Goal: Task Accomplishment & Management: Complete application form

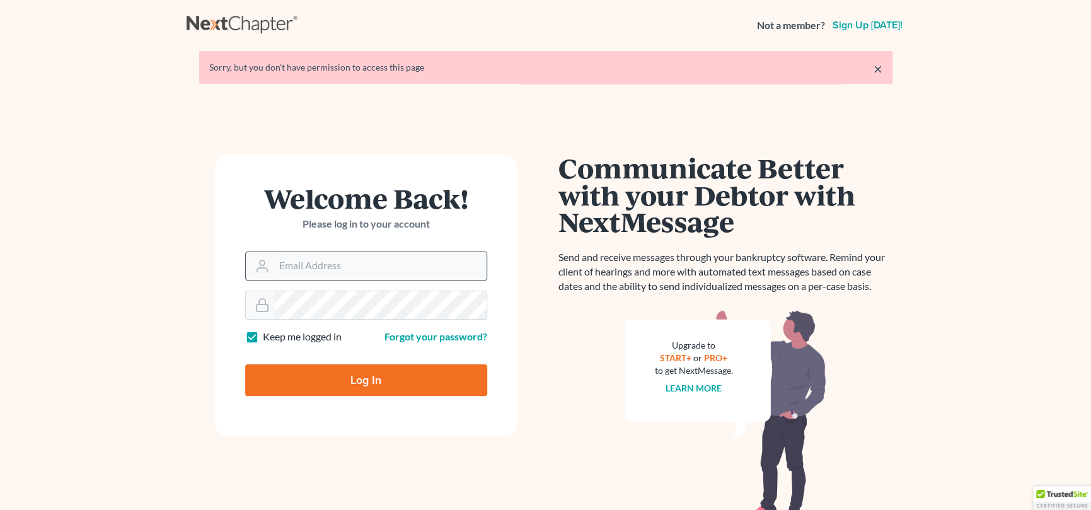
click at [365, 261] on input "Email Address" at bounding box center [380, 266] width 212 height 28
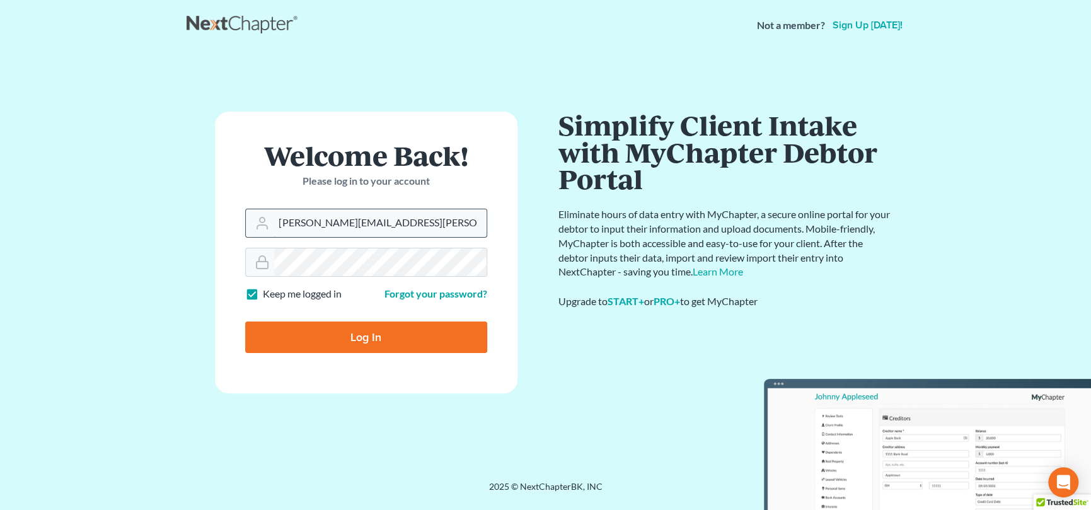
type input "nicole.cameron@attorneydebtfighters.com"
click at [352, 335] on input "Log In" at bounding box center [366, 337] width 242 height 32
type input "Thinking..."
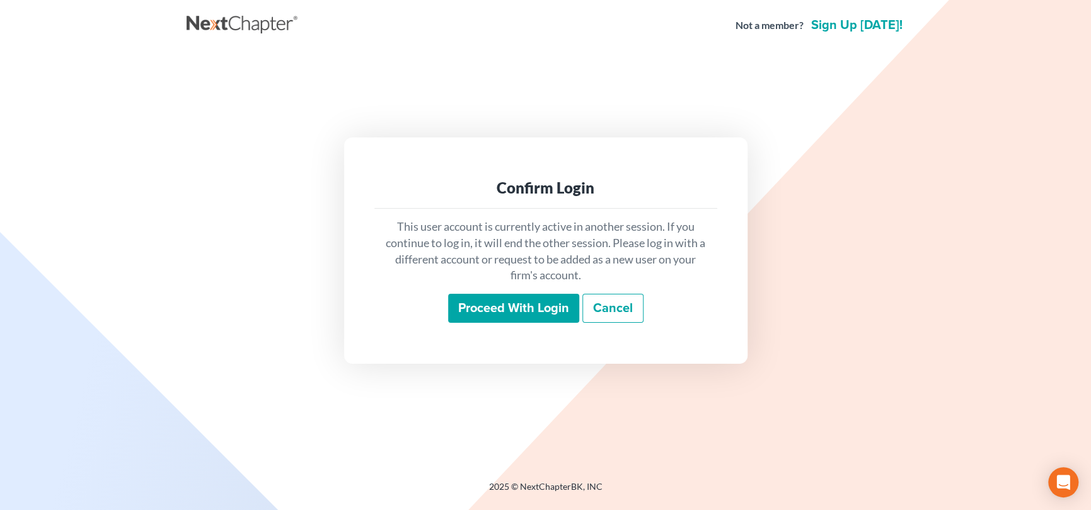
click at [527, 305] on input "Proceed with login" at bounding box center [513, 308] width 131 height 29
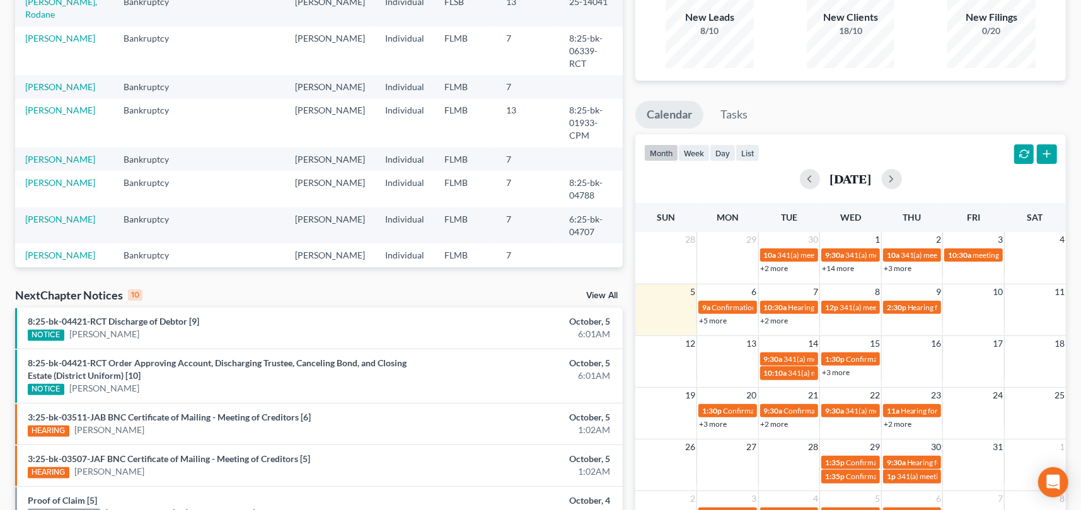
scroll to position [126, 0]
click at [902, 179] on button "button" at bounding box center [891, 179] width 20 height 20
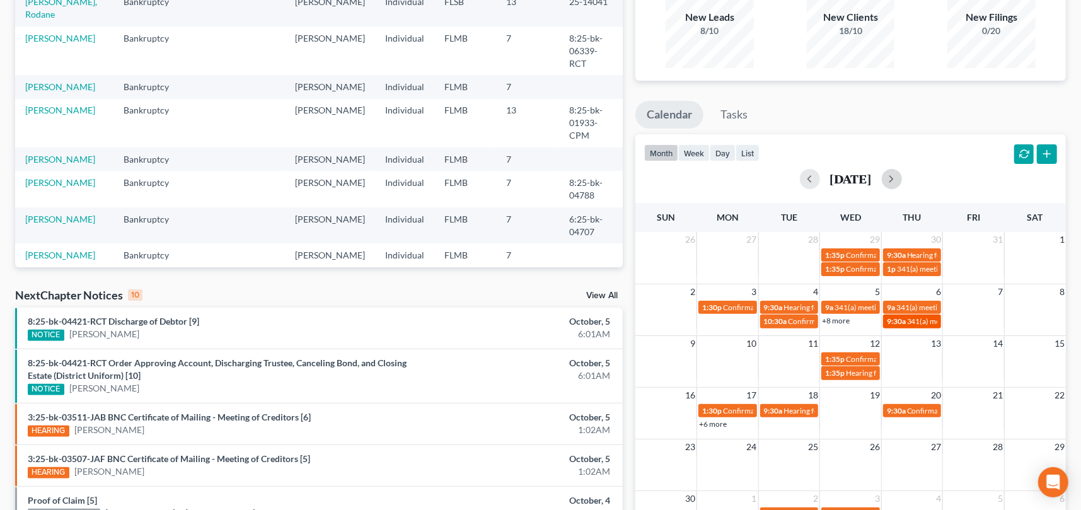
click at [908, 319] on span "341(a) meeting for [PERSON_NAME]" at bounding box center [968, 320] width 122 height 9
select select "Days"
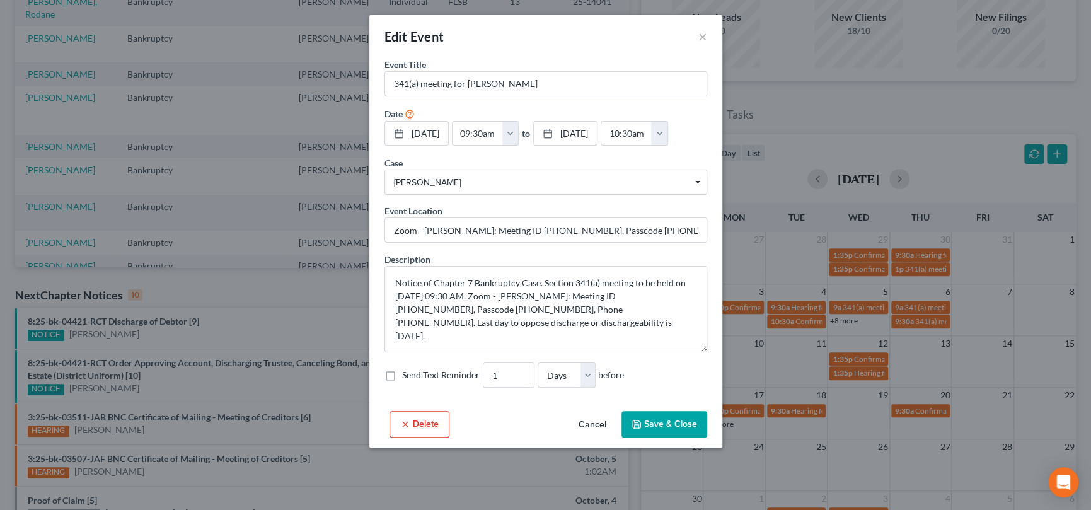
click at [591, 428] on button "Cancel" at bounding box center [592, 424] width 48 height 25
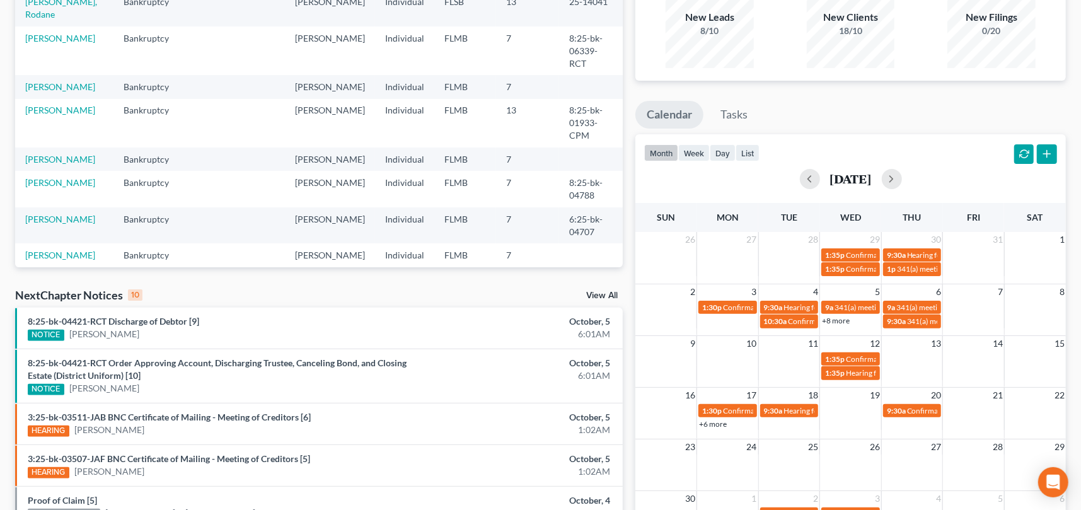
click at [832, 321] on link "+8 more" at bounding box center [836, 320] width 28 height 9
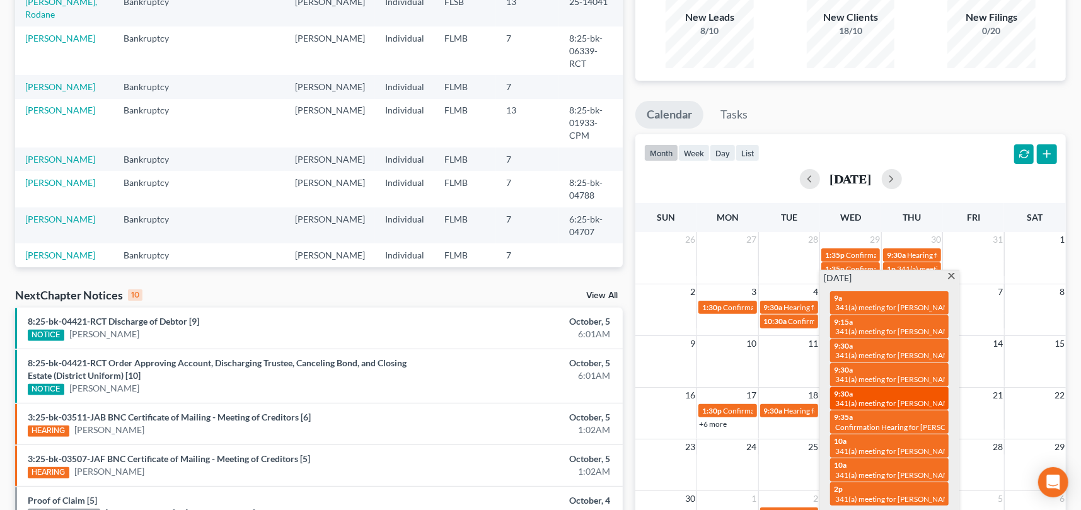
click at [915, 398] on span "341(a) meeting for [PERSON_NAME]" at bounding box center [896, 402] width 122 height 9
select select "Days"
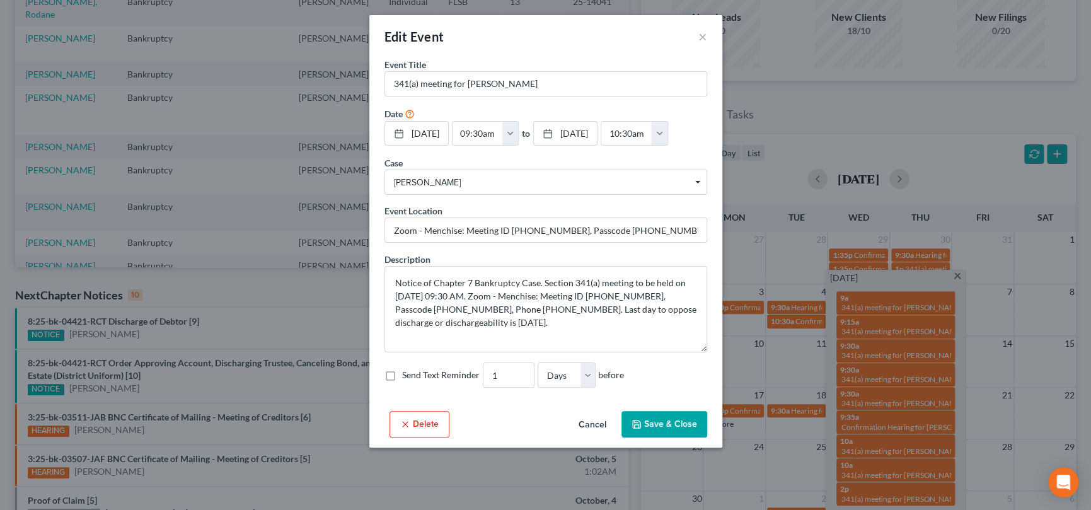
click at [592, 427] on button "Cancel" at bounding box center [592, 424] width 48 height 25
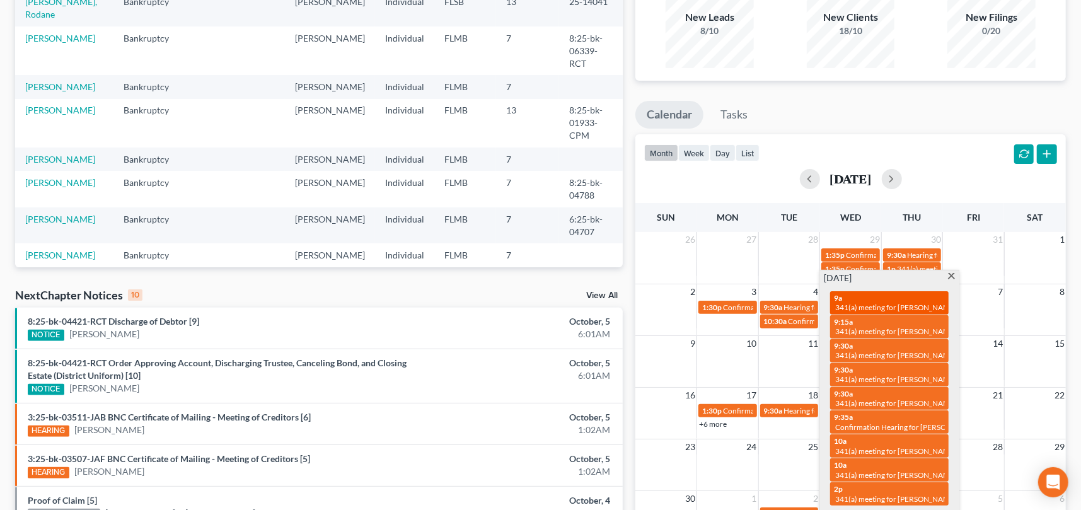
click at [880, 309] on span "341(a) meeting for [PERSON_NAME]" at bounding box center [896, 306] width 122 height 9
select select "Days"
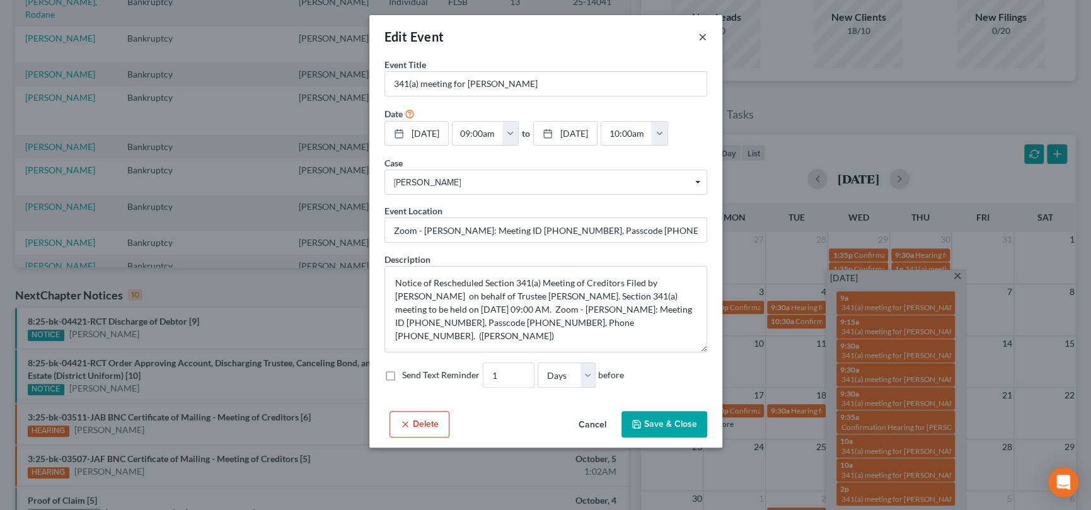
click at [701, 35] on button "×" at bounding box center [702, 36] width 9 height 15
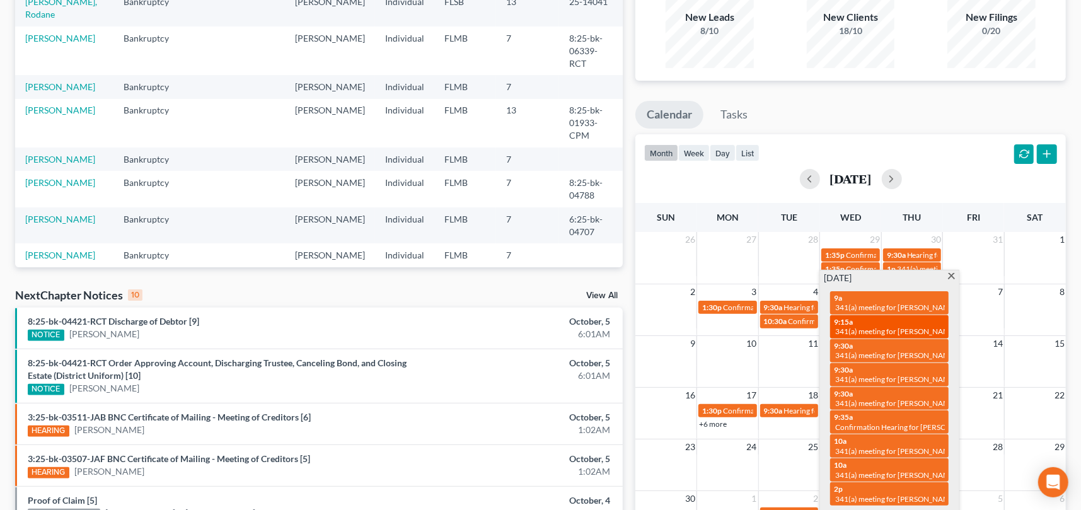
click at [908, 329] on span "341(a) meeting for [PERSON_NAME]" at bounding box center [896, 330] width 122 height 9
select select "Days"
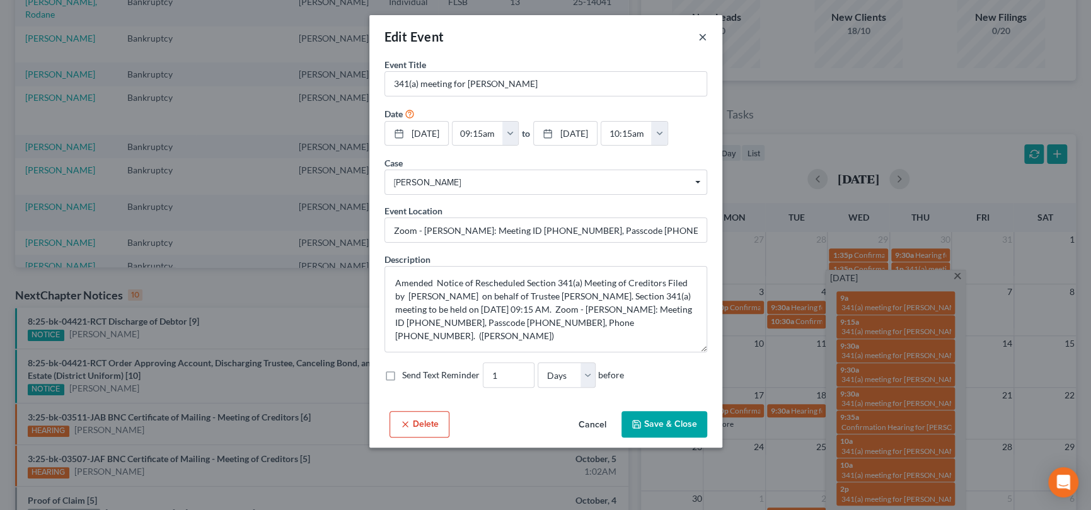
click at [702, 33] on button "×" at bounding box center [702, 36] width 9 height 15
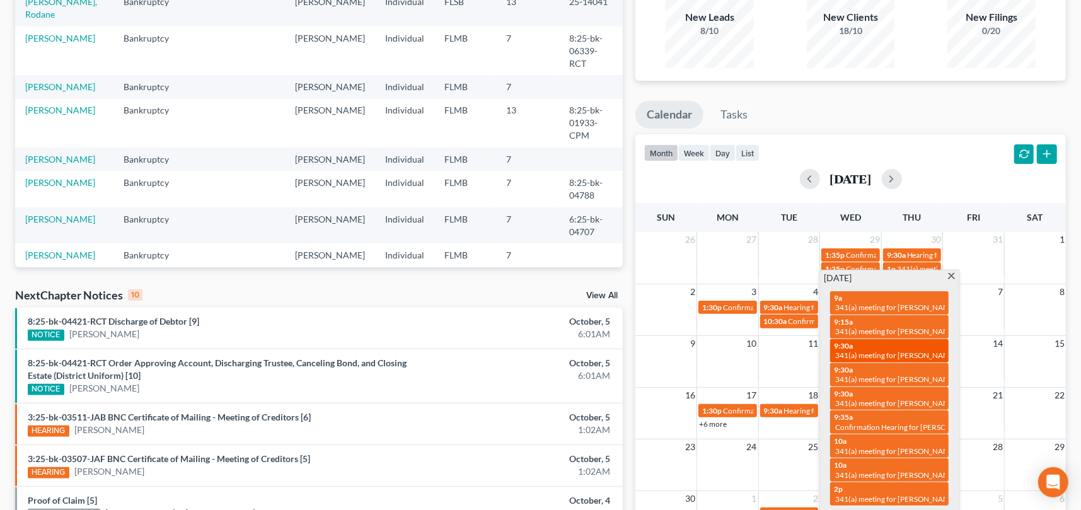
click at [921, 351] on span "341(a) meeting for [PERSON_NAME]" at bounding box center [896, 354] width 122 height 9
select select "Days"
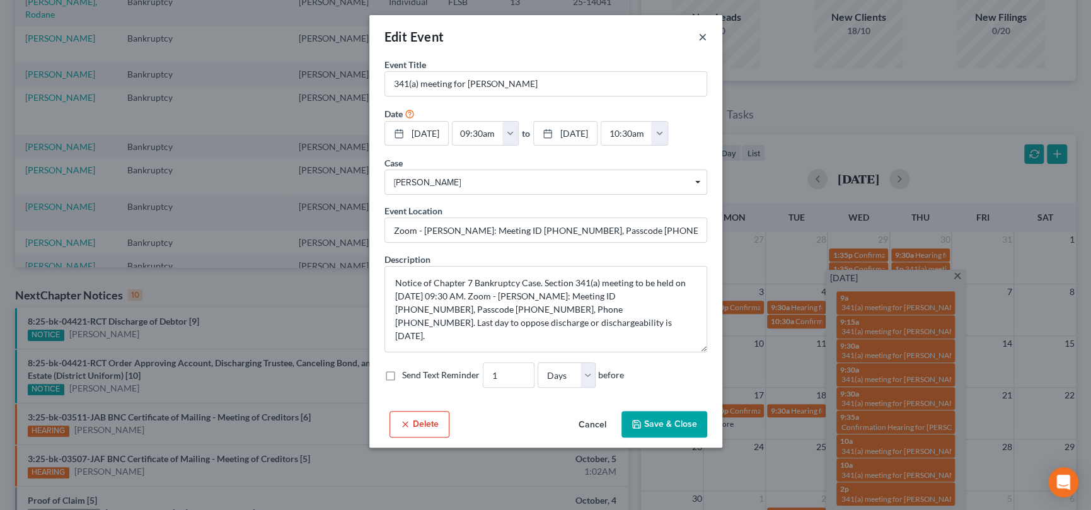
drag, startPoint x: 702, startPoint y: 35, endPoint x: 721, endPoint y: 63, distance: 33.9
click at [702, 35] on button "×" at bounding box center [702, 36] width 9 height 15
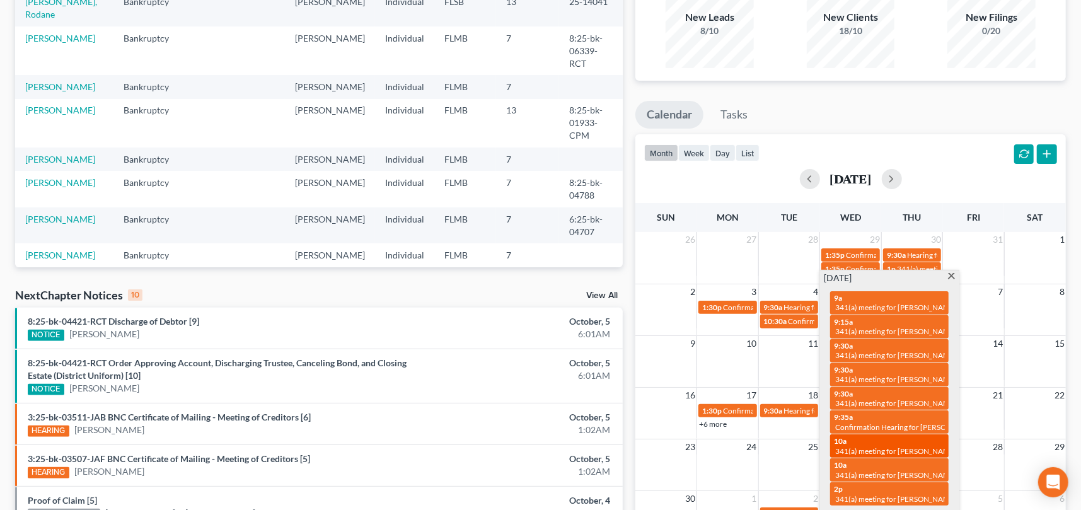
click at [913, 446] on span "341(a) meeting for [PERSON_NAME]" at bounding box center [896, 450] width 122 height 9
select select "Days"
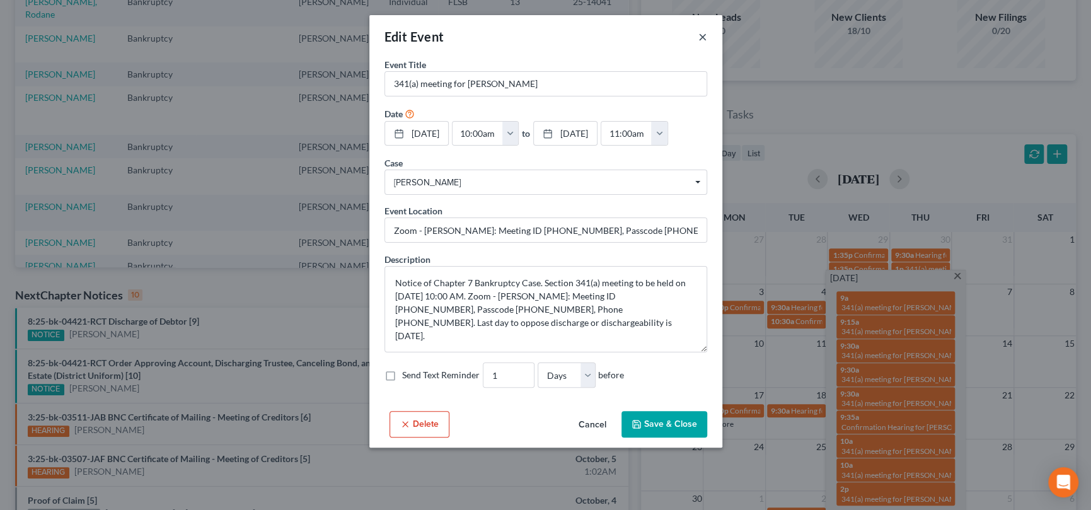
drag, startPoint x: 699, startPoint y: 37, endPoint x: 767, endPoint y: 123, distance: 110.3
click at [699, 37] on button "×" at bounding box center [702, 36] width 9 height 15
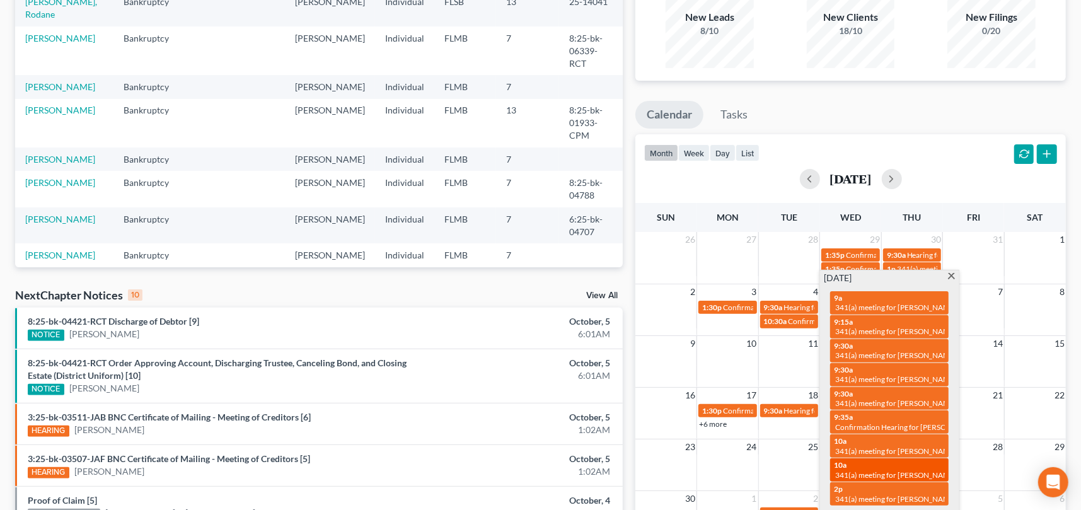
click at [930, 470] on span "341(a) meeting for [PERSON_NAME] & [PERSON_NAME]" at bounding box center [929, 474] width 188 height 9
select select "Days"
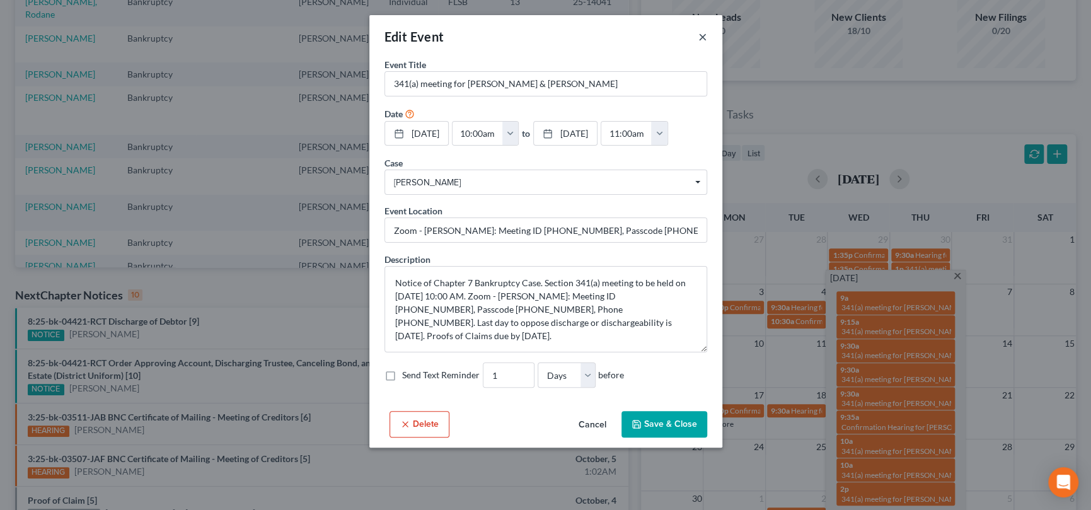
click at [704, 35] on button "×" at bounding box center [702, 36] width 9 height 15
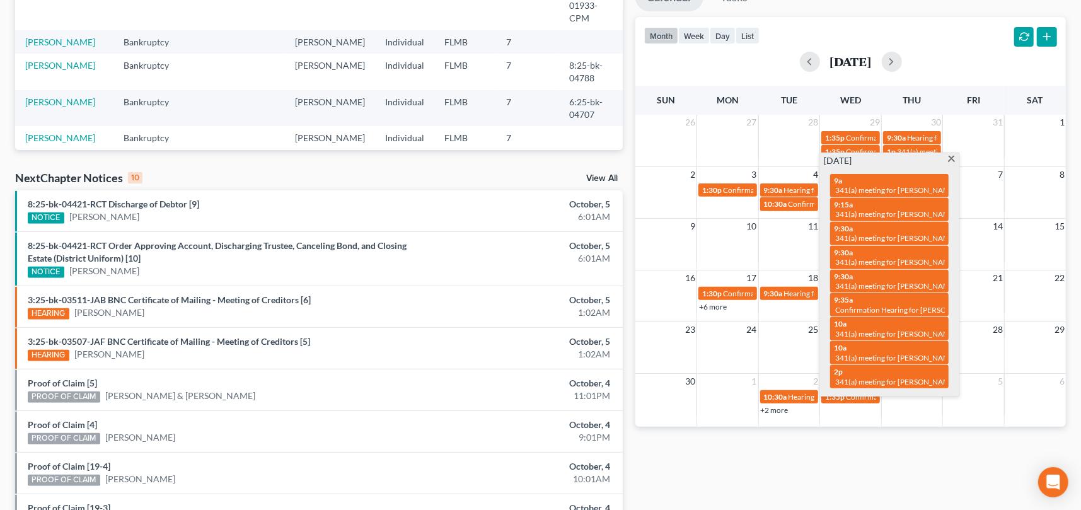
scroll to position [252, 0]
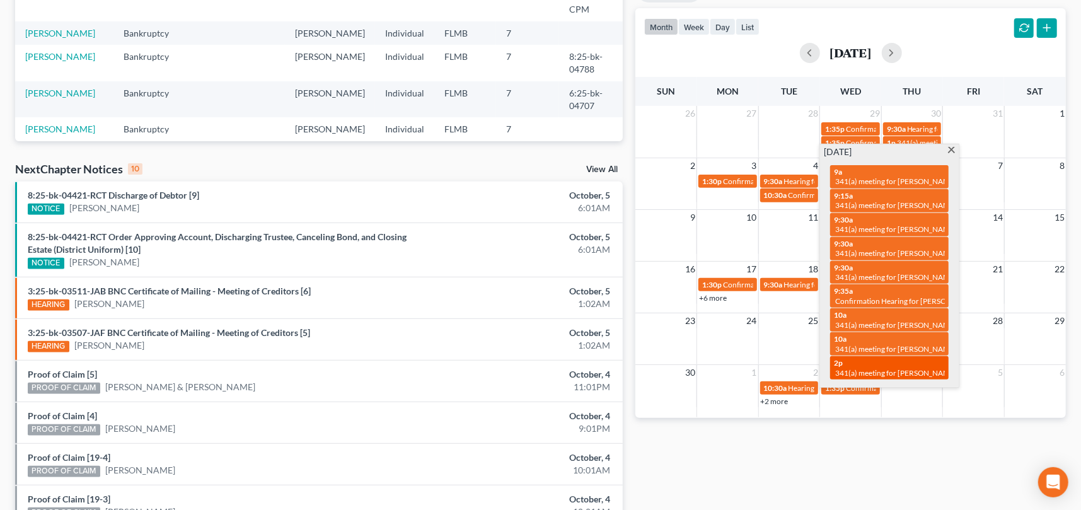
click at [917, 368] on span "341(a) meeting for [PERSON_NAME]" at bounding box center [896, 372] width 122 height 9
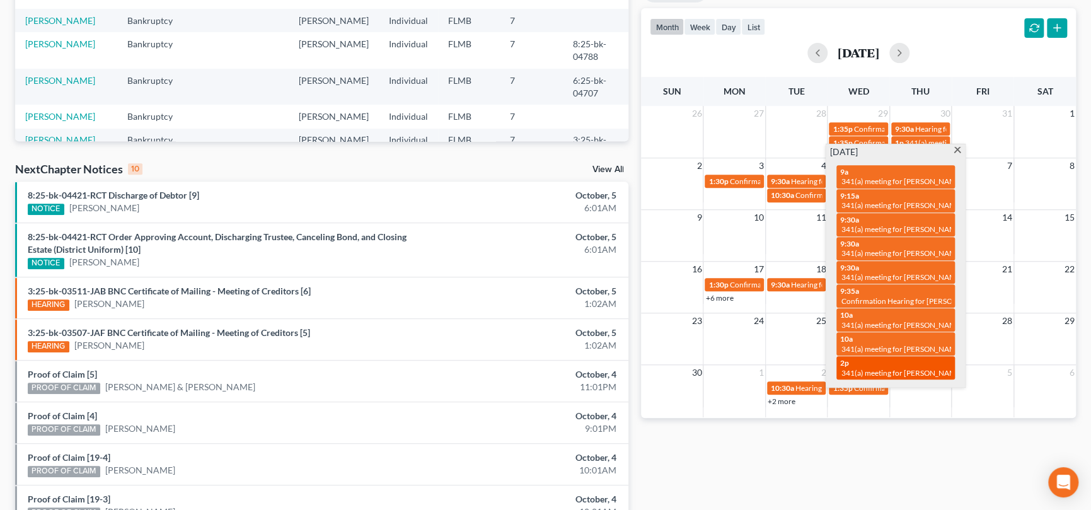
select select "Days"
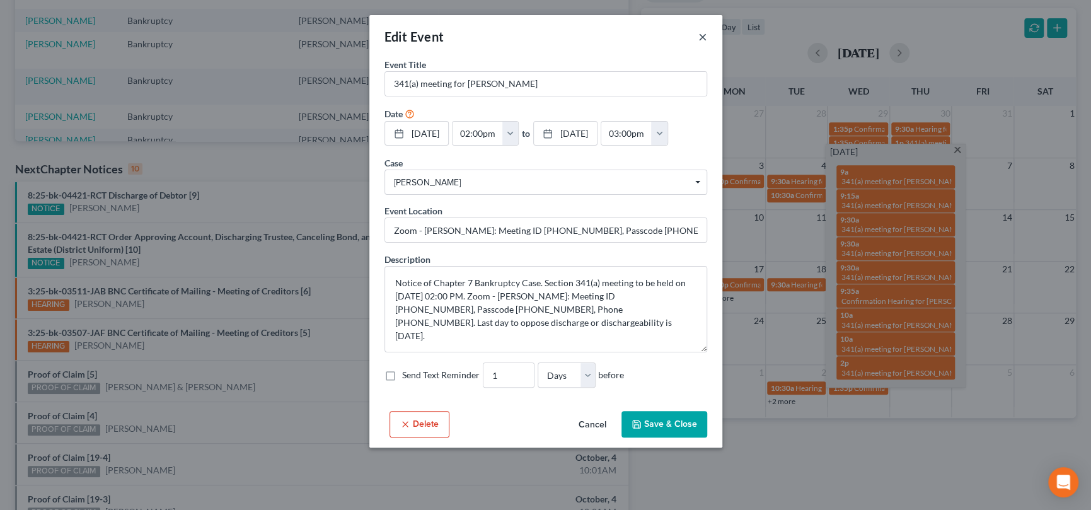
drag, startPoint x: 701, startPoint y: 33, endPoint x: 733, endPoint y: 71, distance: 50.0
click at [701, 33] on button "×" at bounding box center [702, 36] width 9 height 15
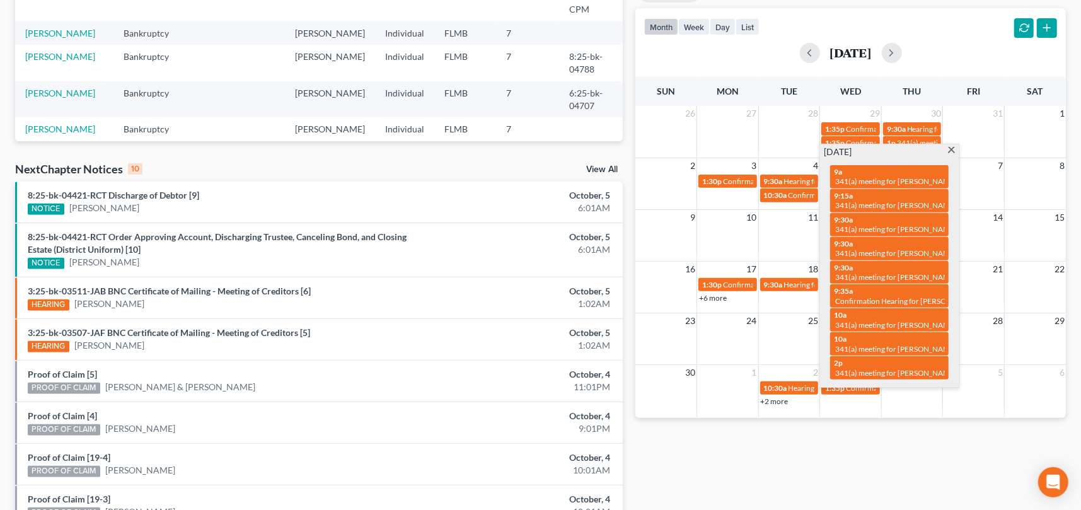
click at [905, 453] on div "Monthly Progress Bankruptcy Bankruptcy Criminal Law Other [DATE] [DATE] [DATE] …" at bounding box center [850, 221] width 443 height 815
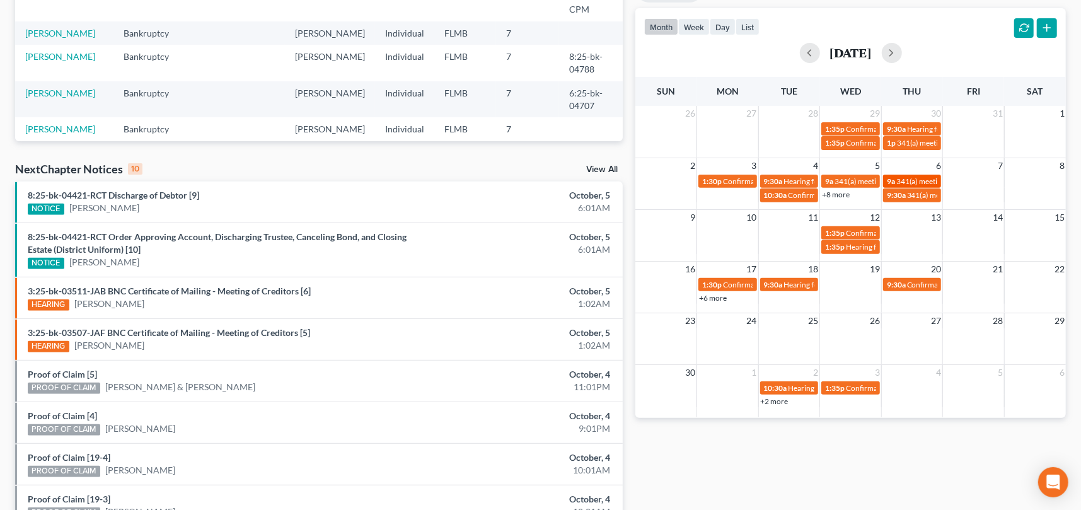
click at [913, 181] on span "341(a) meeting for [PERSON_NAME]" at bounding box center [957, 180] width 122 height 9
select select "Days"
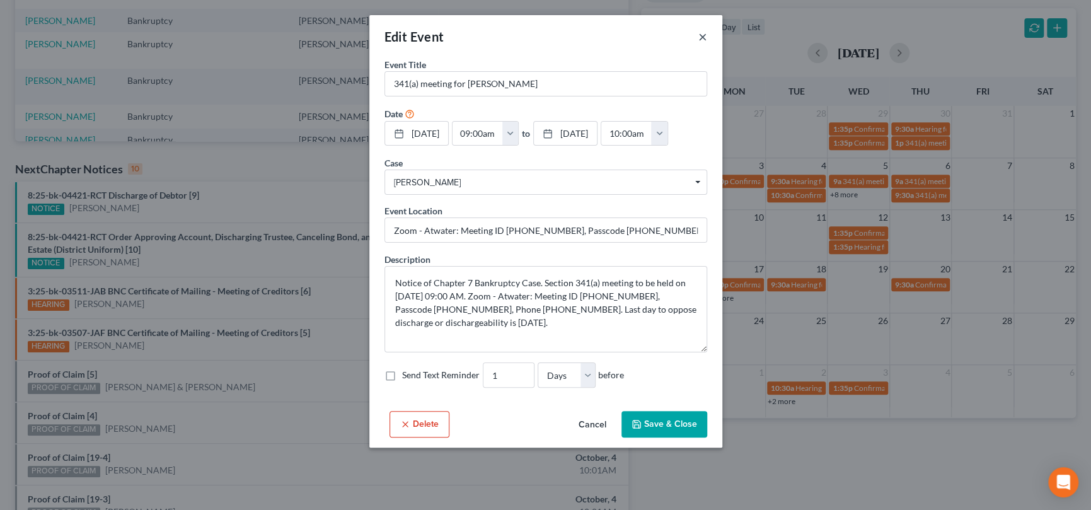
drag, startPoint x: 699, startPoint y: 33, endPoint x: 713, endPoint y: 47, distance: 19.6
click at [699, 33] on button "×" at bounding box center [702, 36] width 9 height 15
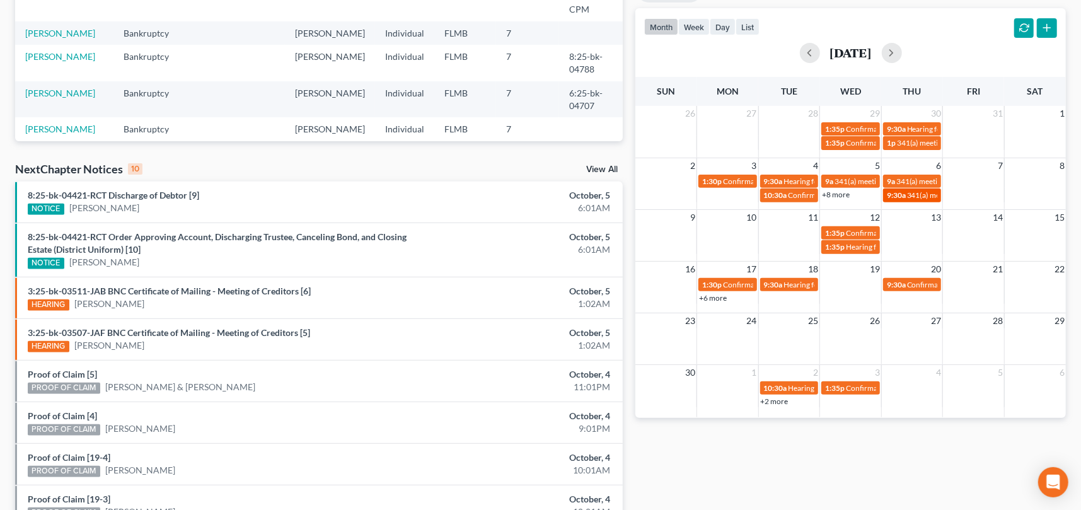
click at [927, 195] on span "341(a) meeting for [PERSON_NAME]" at bounding box center [968, 194] width 122 height 9
select select "Days"
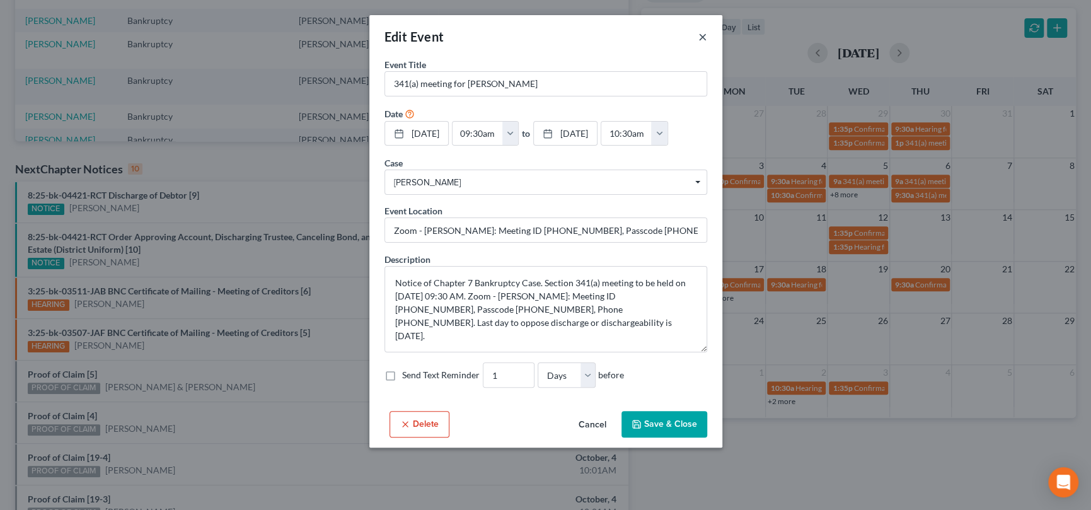
click at [701, 34] on button "×" at bounding box center [702, 36] width 9 height 15
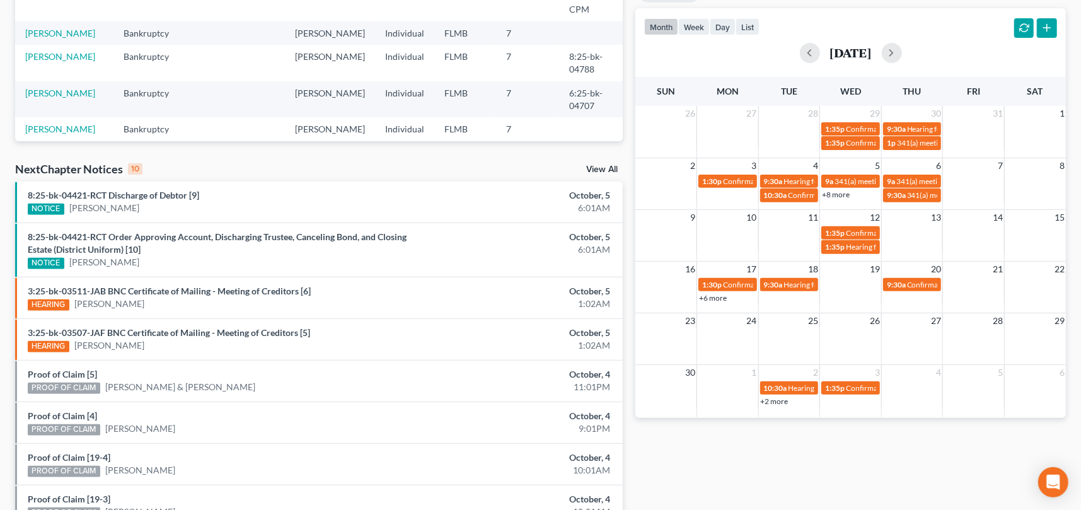
click at [842, 195] on link "+8 more" at bounding box center [836, 194] width 28 height 9
click at [1001, 164] on span "7" at bounding box center [1000, 165] width 8 height 15
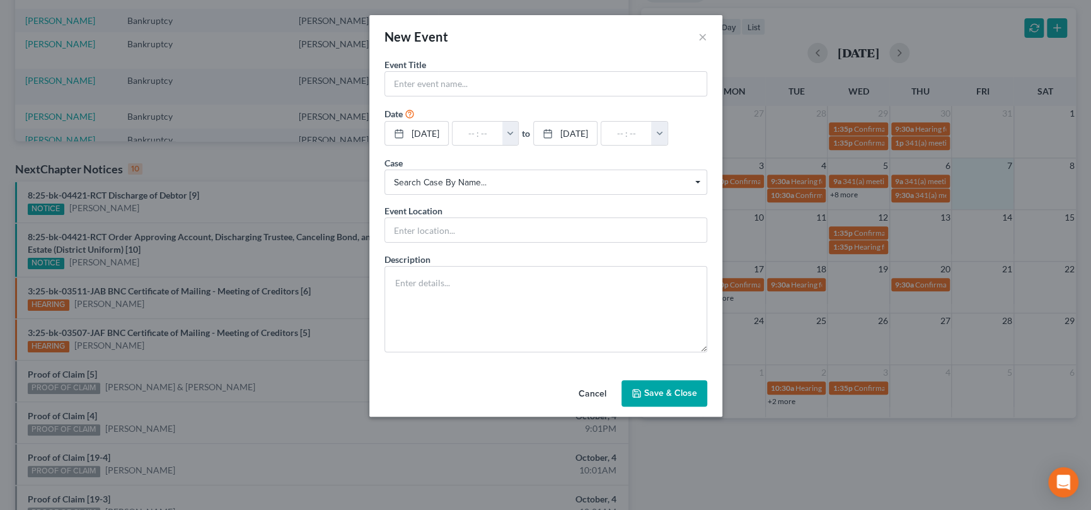
click at [595, 393] on button "Cancel" at bounding box center [592, 393] width 48 height 25
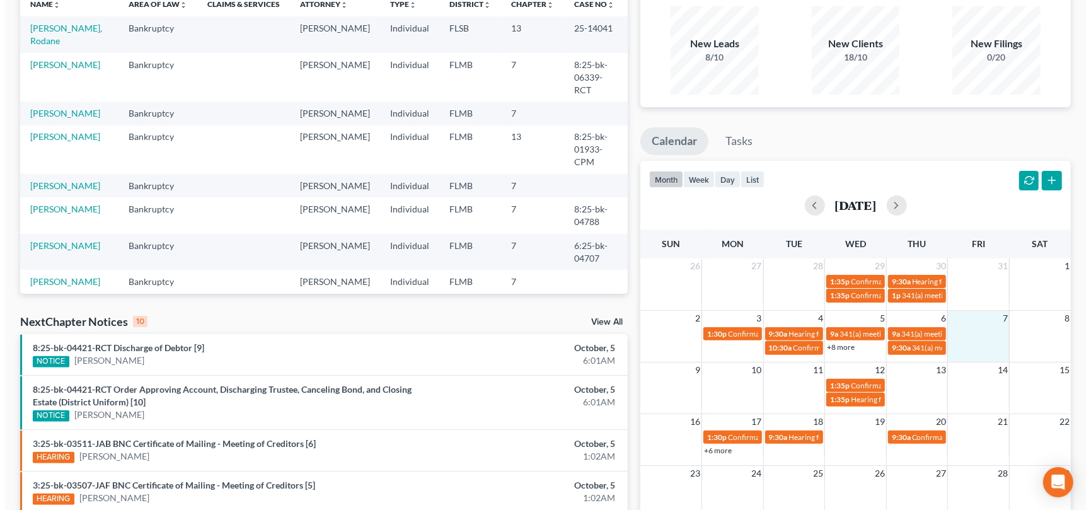
scroll to position [0, 0]
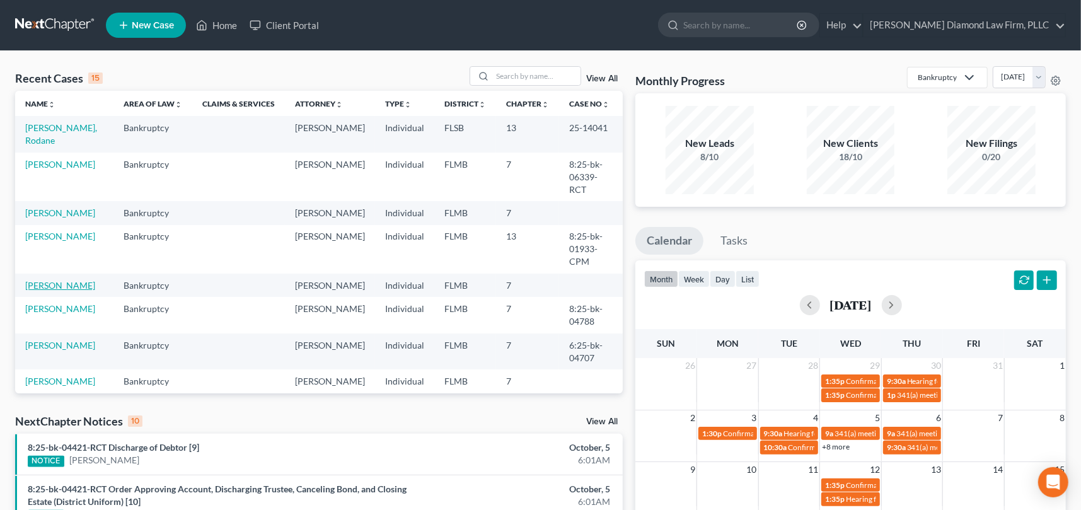
click at [69, 280] on link "[PERSON_NAME]" at bounding box center [60, 285] width 70 height 11
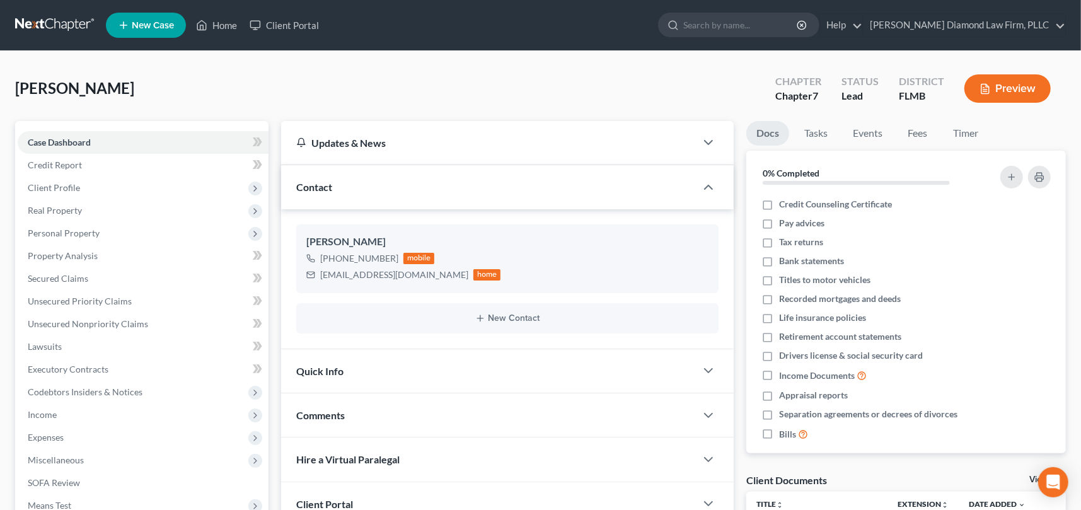
click at [1010, 86] on button "Preview" at bounding box center [1007, 88] width 86 height 28
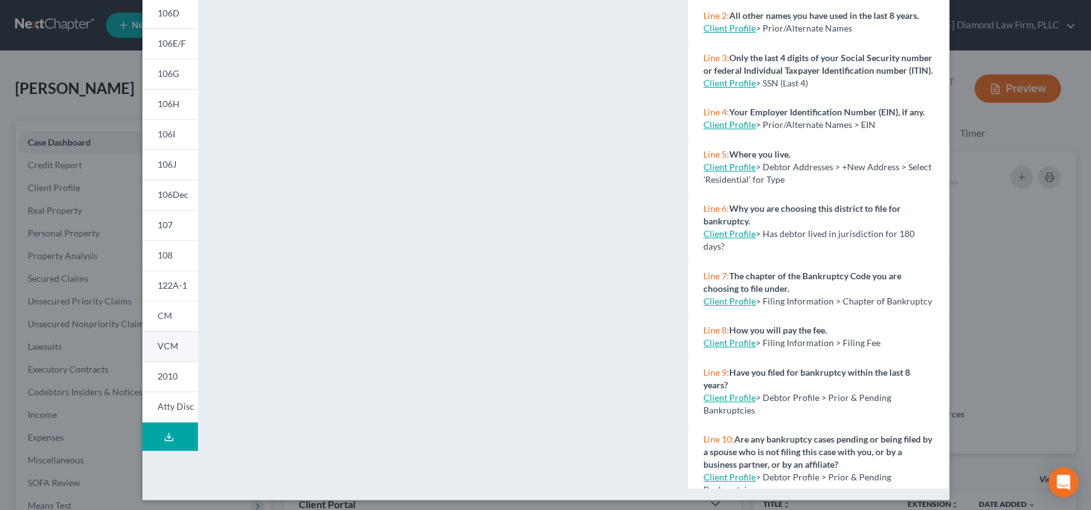
scroll to position [200, 0]
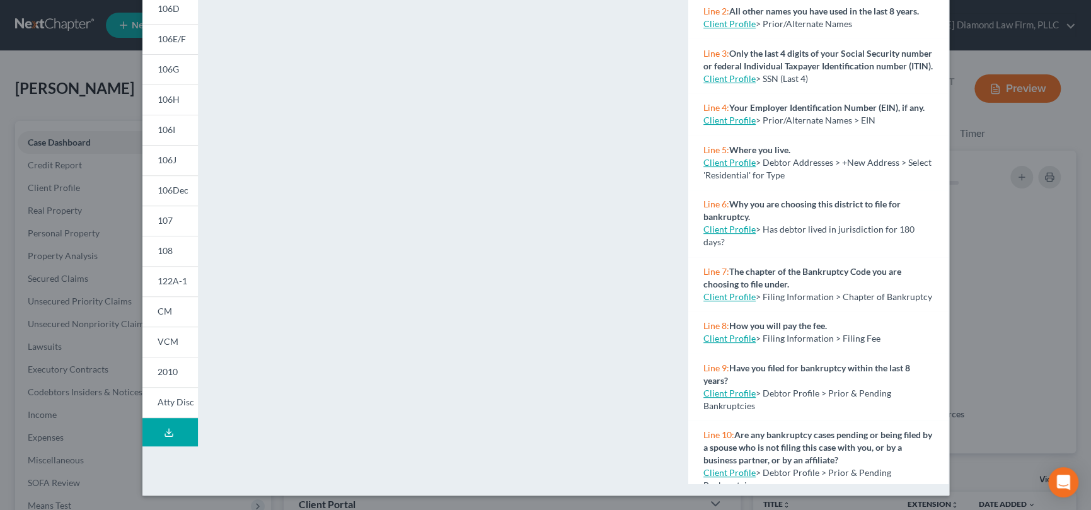
click at [164, 428] on icon at bounding box center [169, 432] width 10 height 10
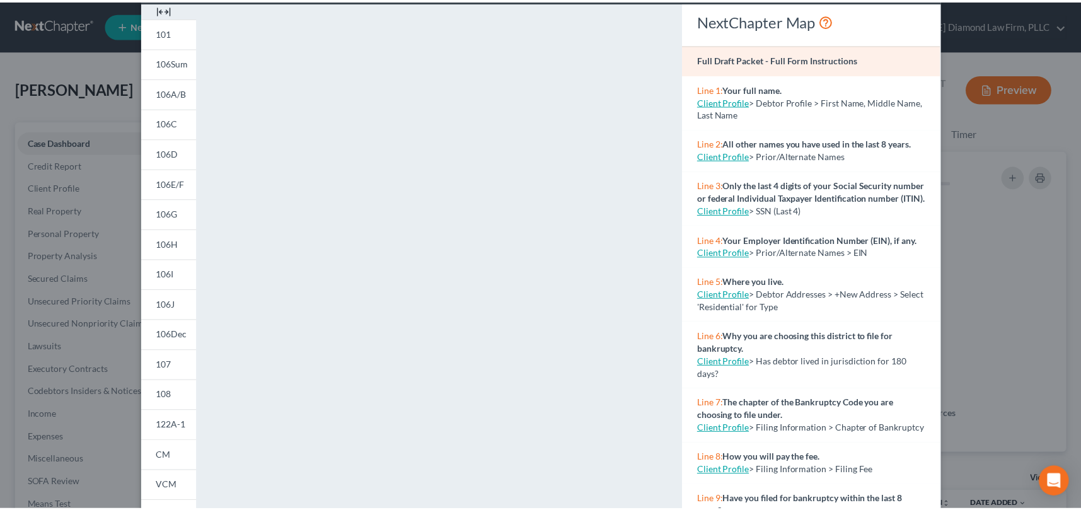
scroll to position [0, 0]
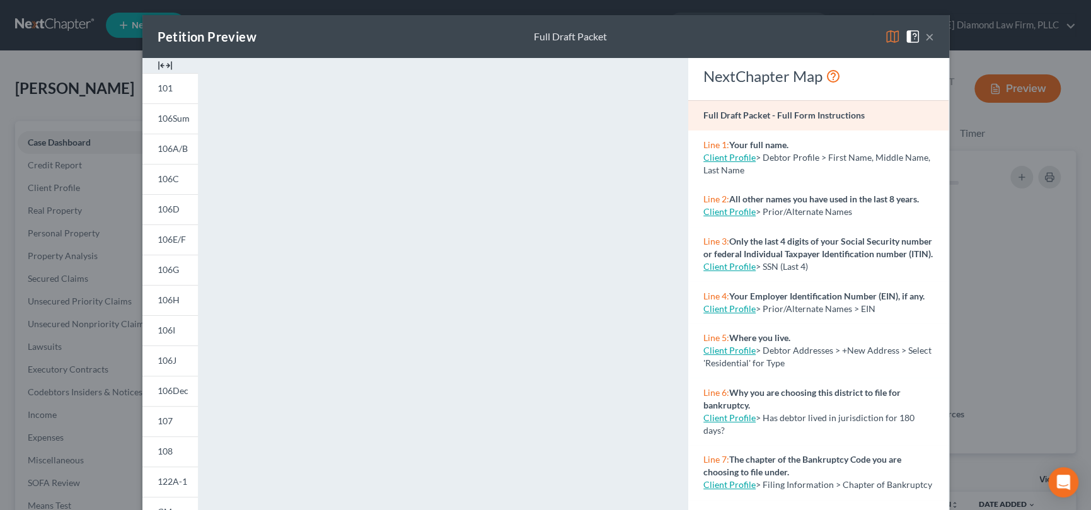
click at [925, 35] on button "×" at bounding box center [929, 36] width 9 height 15
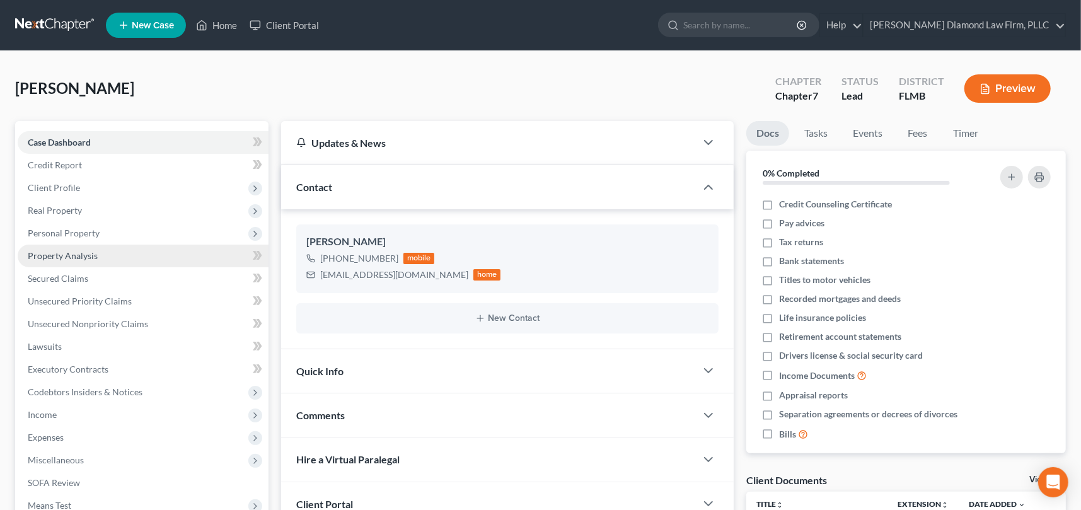
click at [95, 251] on span "Property Analysis" at bounding box center [63, 255] width 70 height 11
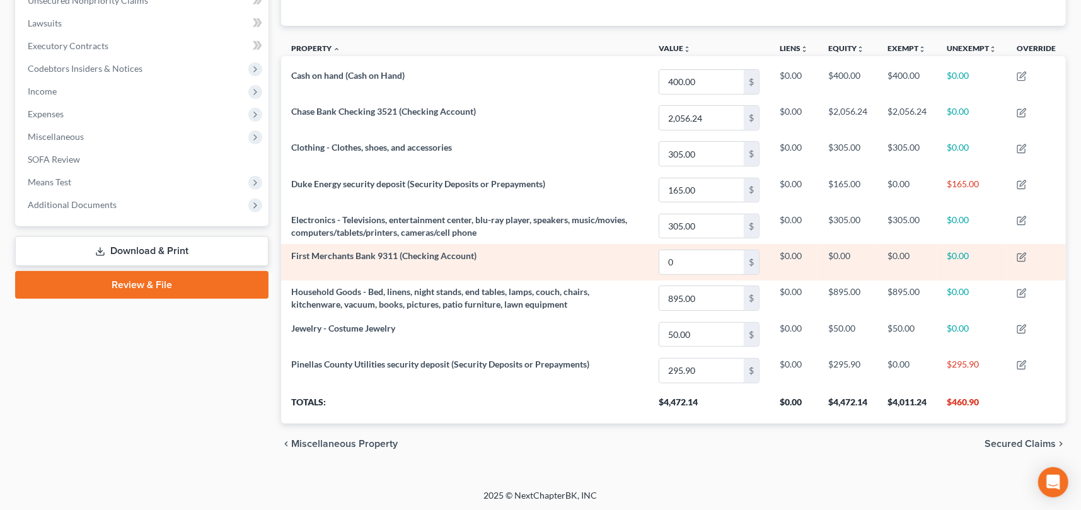
scroll to position [324, 0]
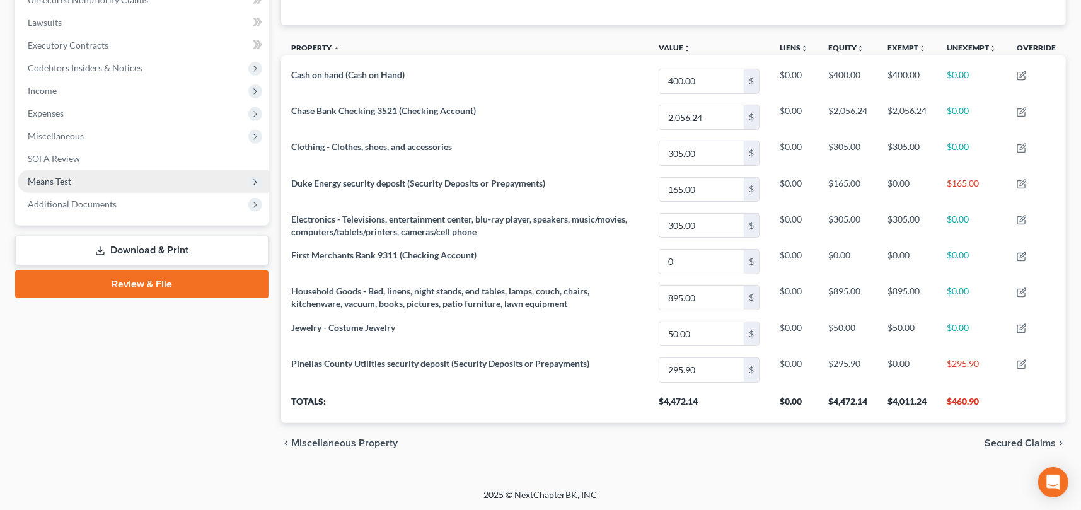
click at [83, 178] on span "Means Test" at bounding box center [143, 181] width 251 height 23
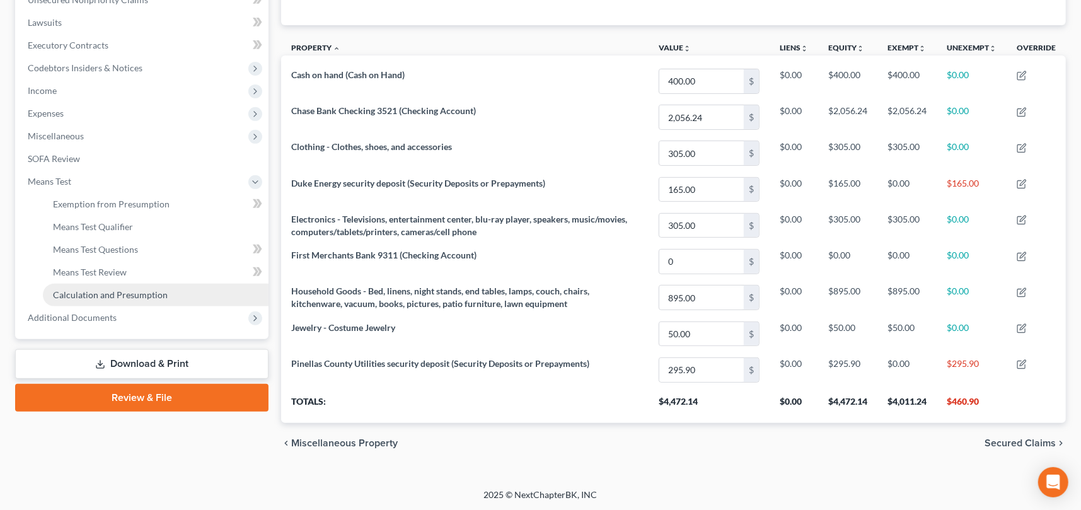
click at [135, 293] on span "Calculation and Presumption" at bounding box center [110, 294] width 115 height 11
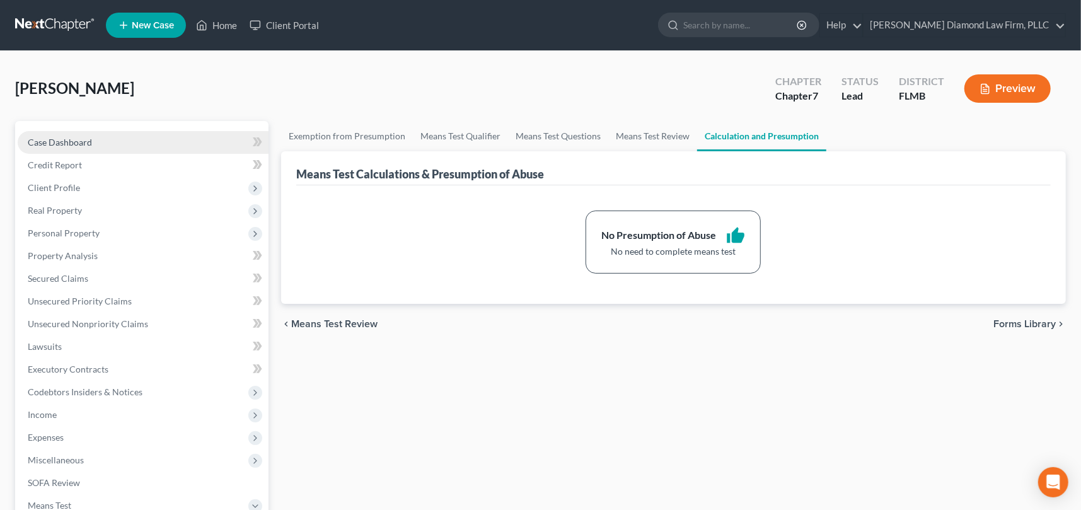
click at [69, 140] on span "Case Dashboard" at bounding box center [60, 142] width 64 height 11
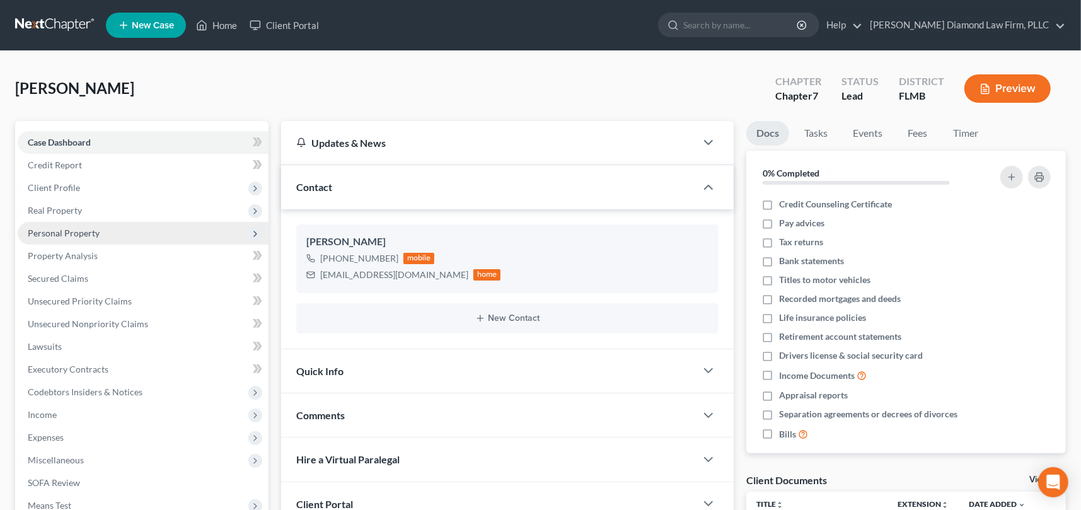
click at [88, 224] on span "Personal Property" at bounding box center [143, 233] width 251 height 23
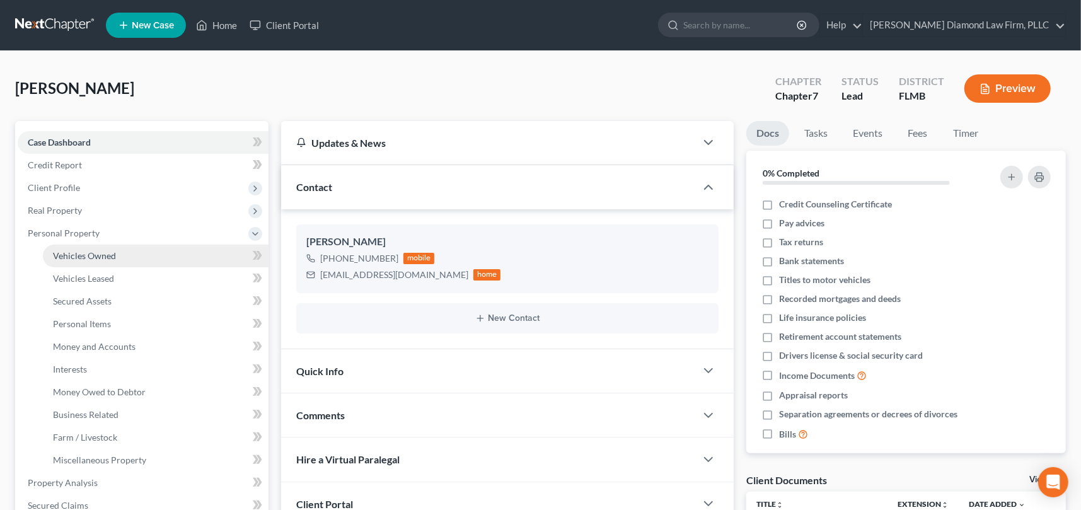
click at [97, 251] on span "Vehicles Owned" at bounding box center [84, 255] width 63 height 11
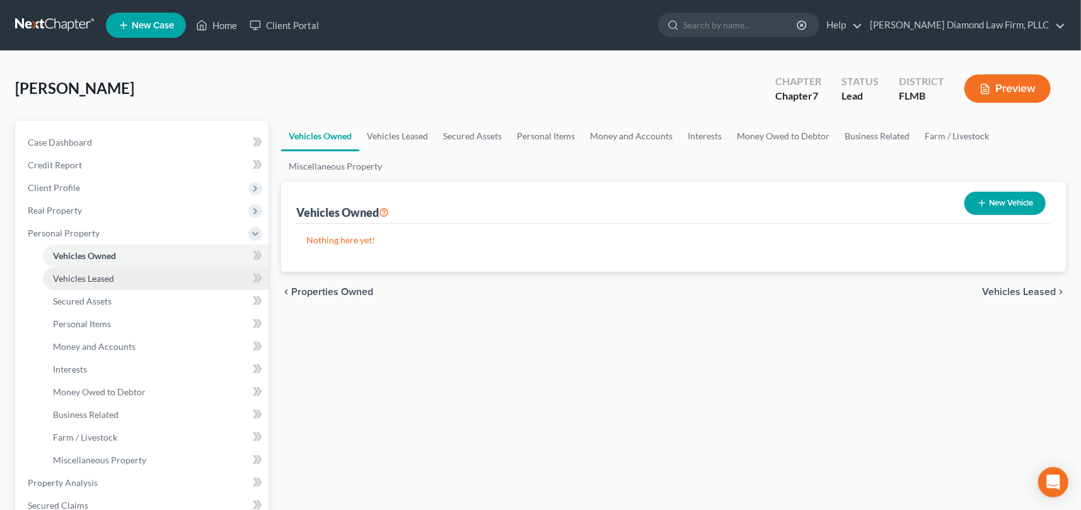
click at [91, 275] on span "Vehicles Leased" at bounding box center [83, 278] width 61 height 11
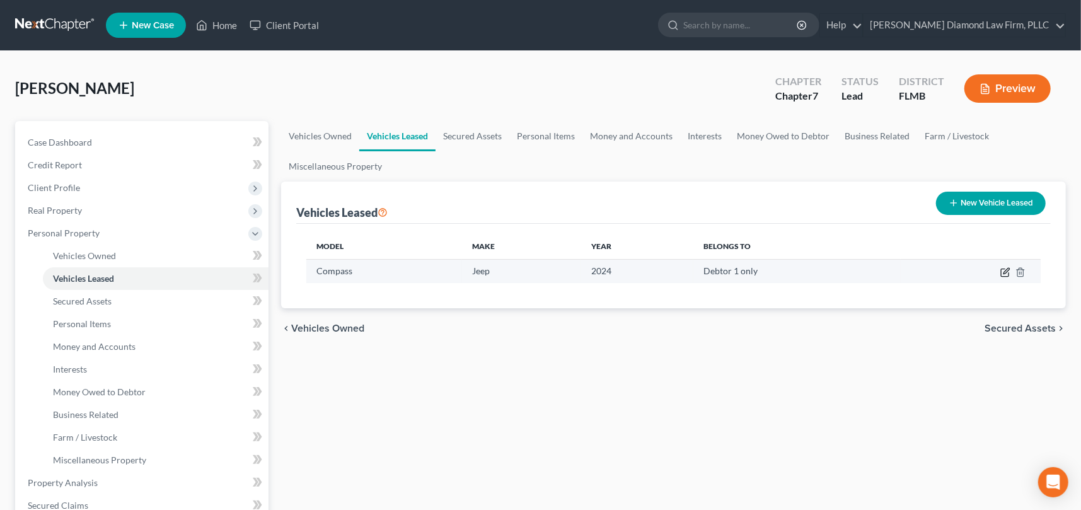
click at [1001, 274] on icon "button" at bounding box center [1005, 272] width 10 height 10
select select "0"
select select "2"
select select "0"
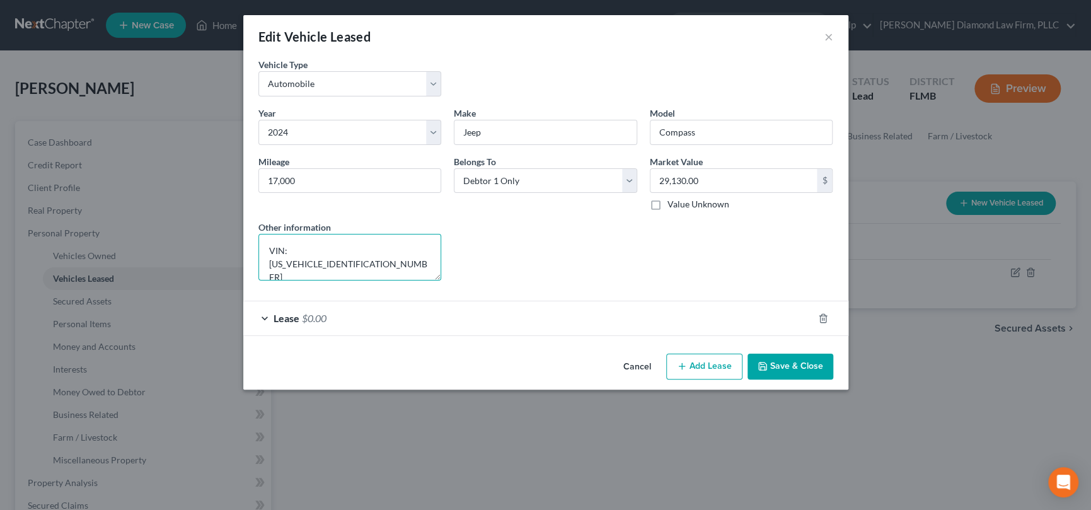
click at [390, 247] on textarea "VIN: [US_VEHICLE_IDENTIFICATION_NUMBER]" at bounding box center [349, 257] width 183 height 47
type textarea "VIN: [US_VEHICLE_IDENTIFICATION_NUMBER] (leased)"
click at [805, 365] on button "Save & Close" at bounding box center [790, 366] width 86 height 26
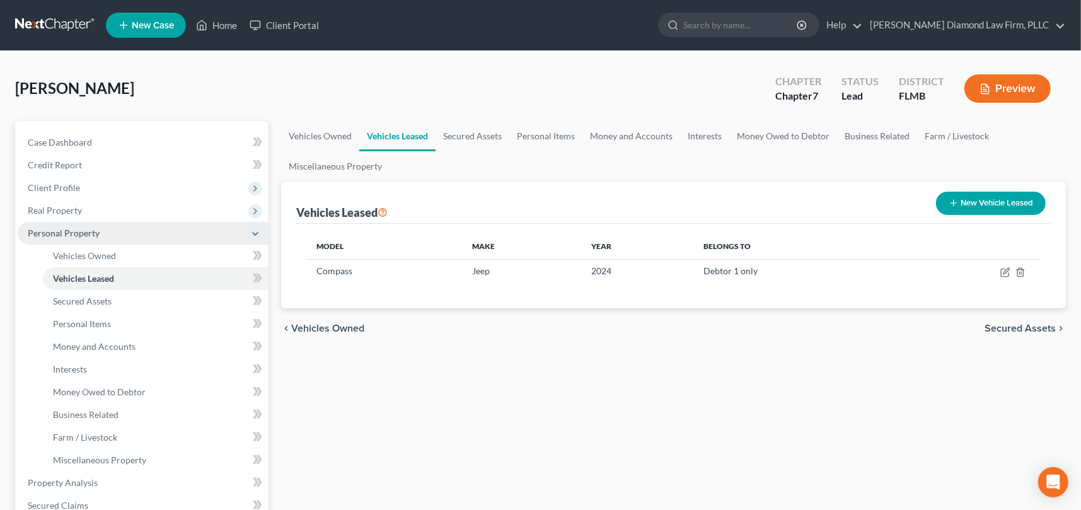
drag, startPoint x: 252, startPoint y: 229, endPoint x: 234, endPoint y: 229, distance: 17.6
click at [252, 229] on icon at bounding box center [255, 234] width 10 height 10
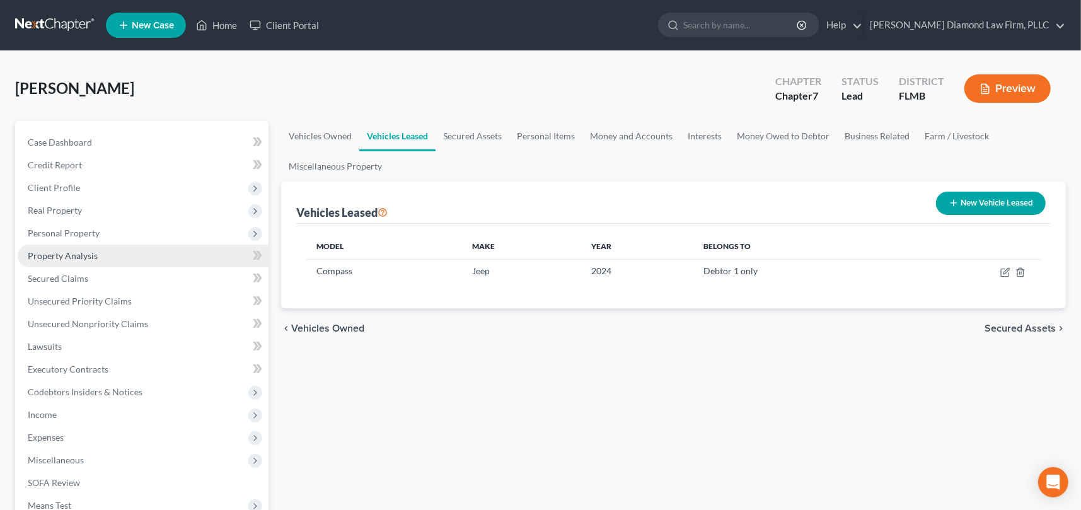
click at [75, 259] on span "Property Analysis" at bounding box center [63, 255] width 70 height 11
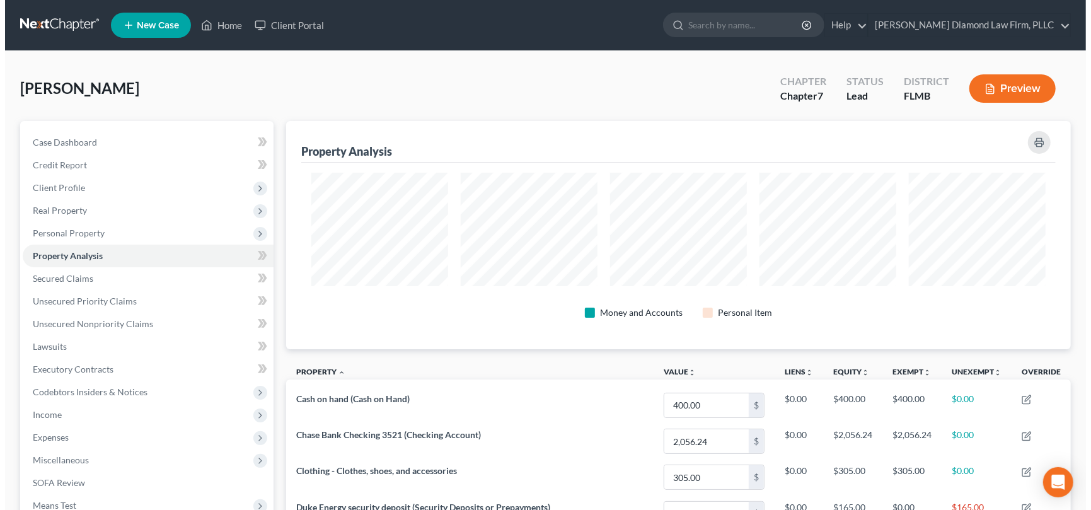
scroll to position [227, 784]
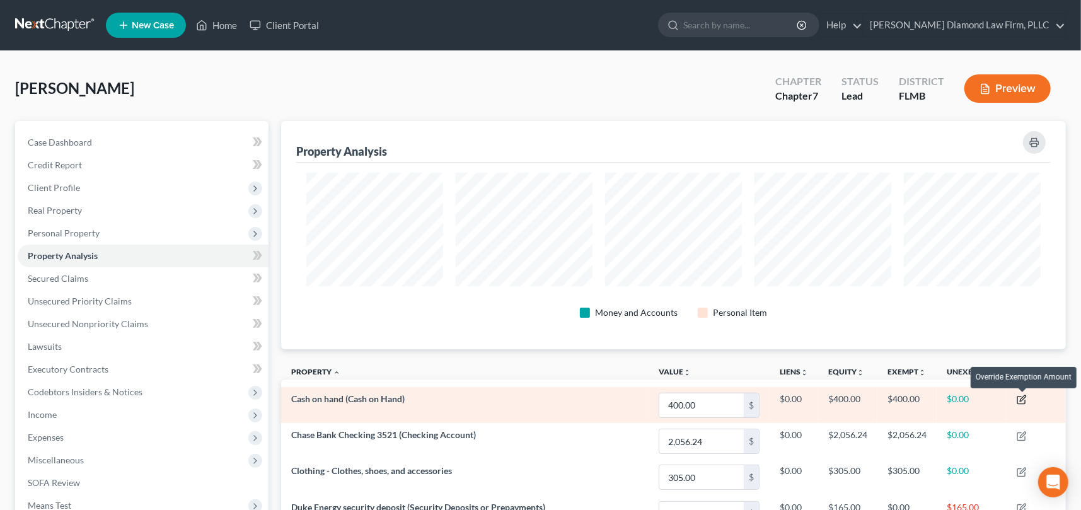
click at [1022, 401] on icon "button" at bounding box center [1022, 399] width 6 height 6
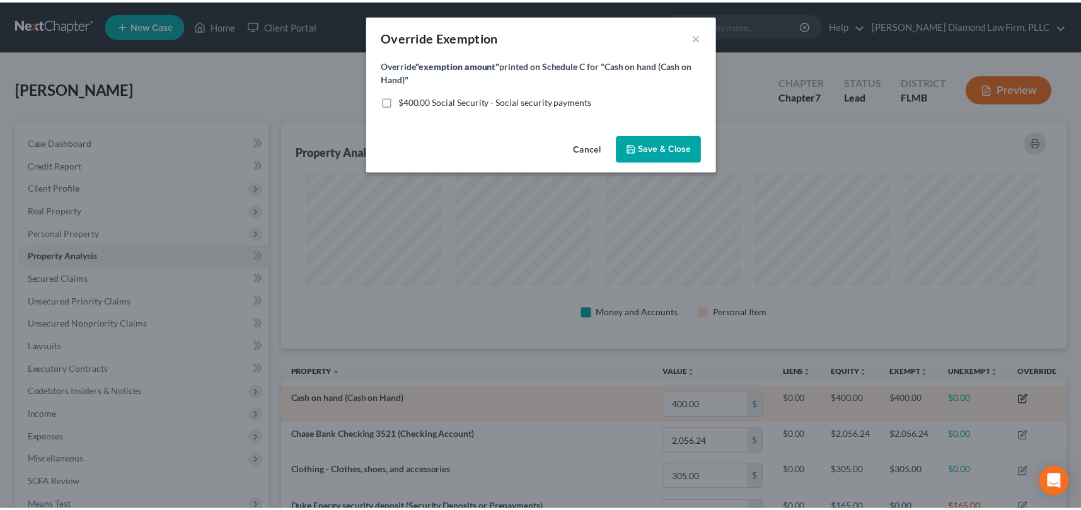
scroll to position [229, 792]
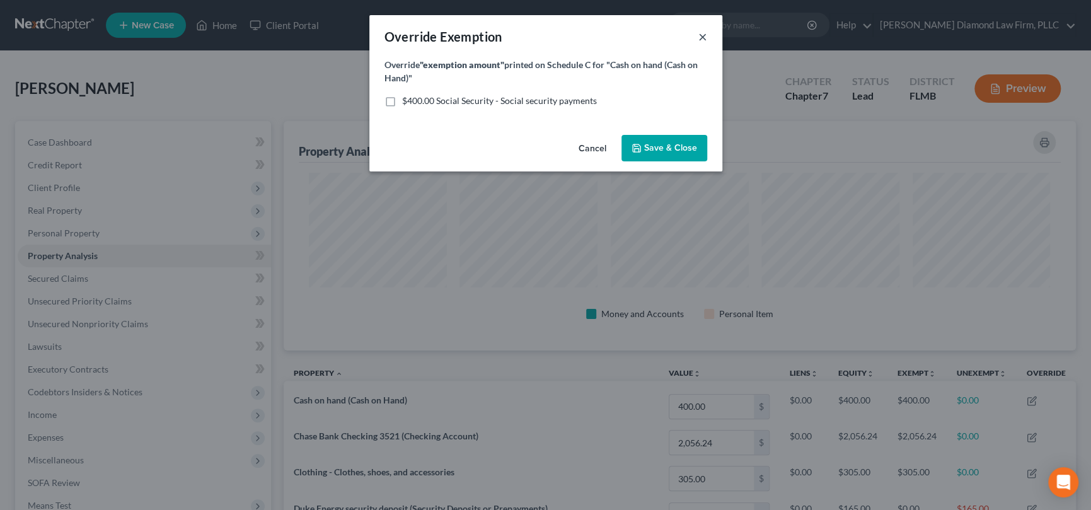
click at [700, 38] on button "×" at bounding box center [702, 36] width 9 height 15
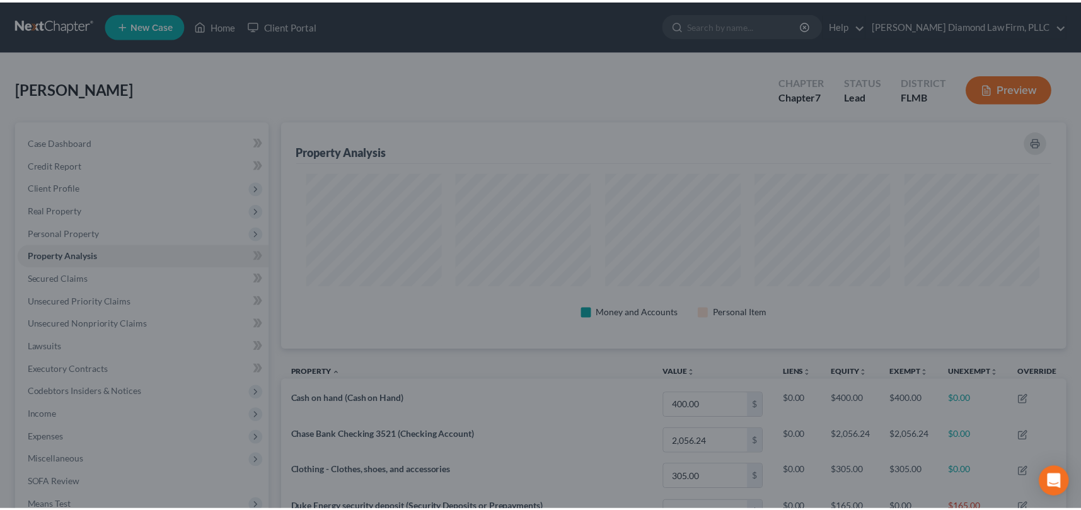
scroll to position [629837, 629281]
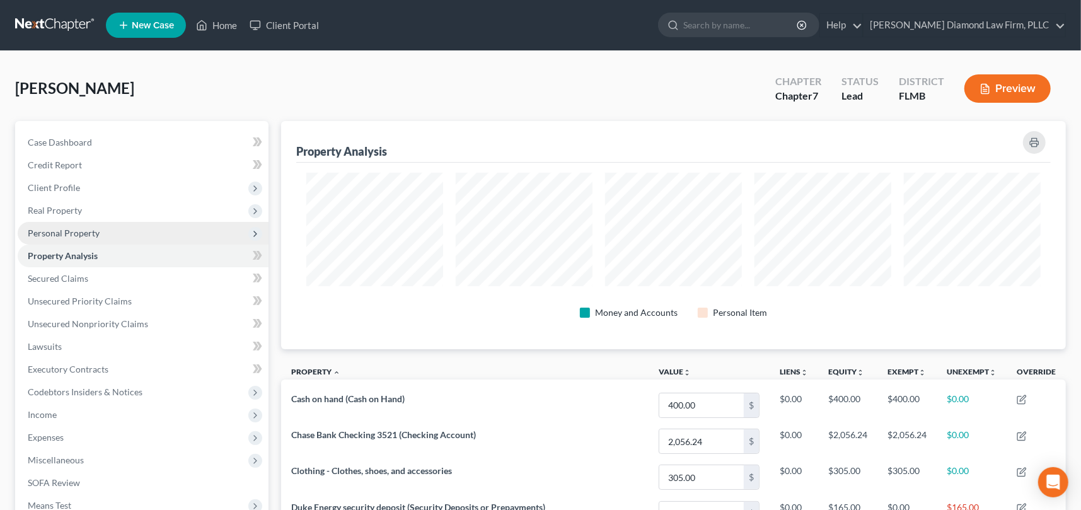
click at [71, 227] on span "Personal Property" at bounding box center [64, 232] width 72 height 11
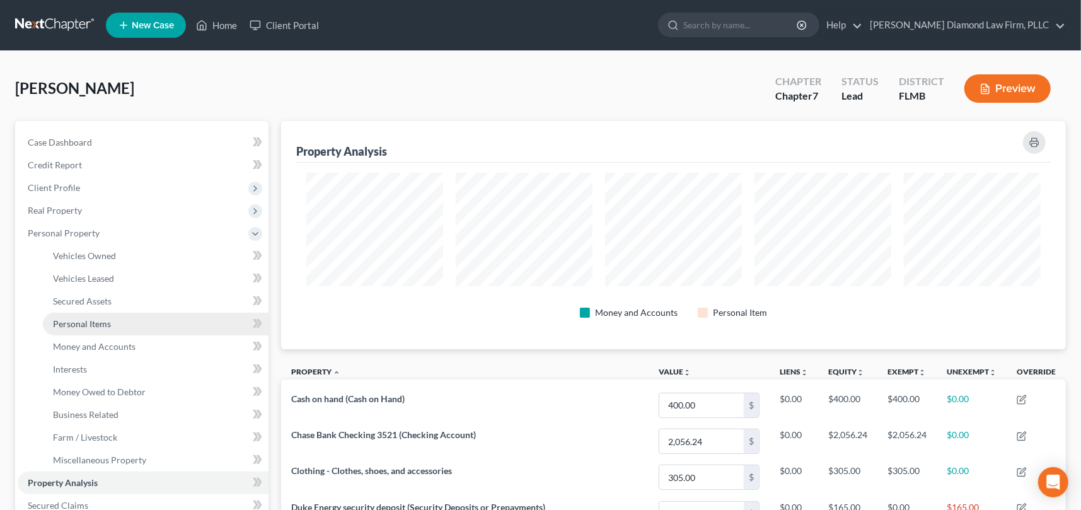
click at [95, 319] on span "Personal Items" at bounding box center [82, 323] width 58 height 11
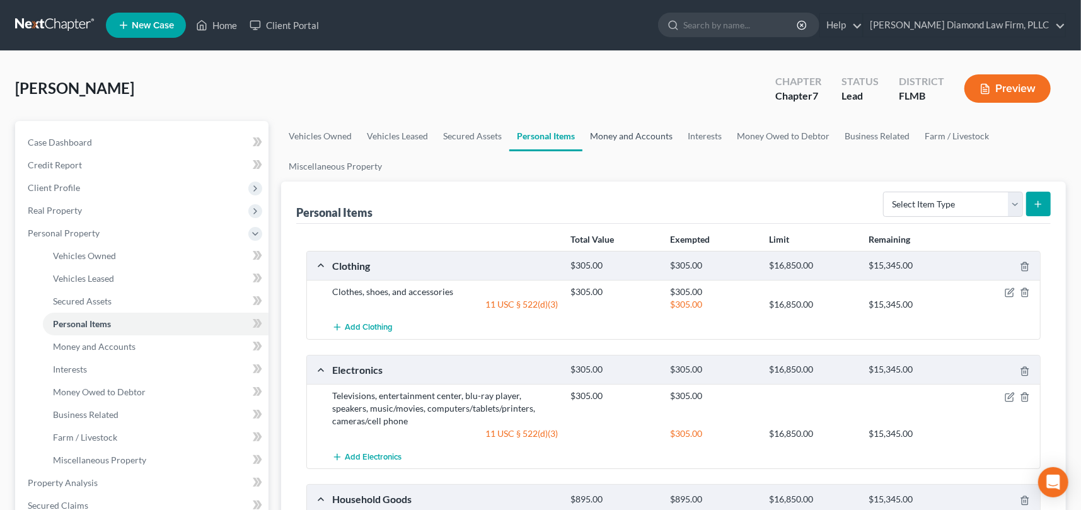
click at [639, 135] on link "Money and Accounts" at bounding box center [631, 136] width 98 height 30
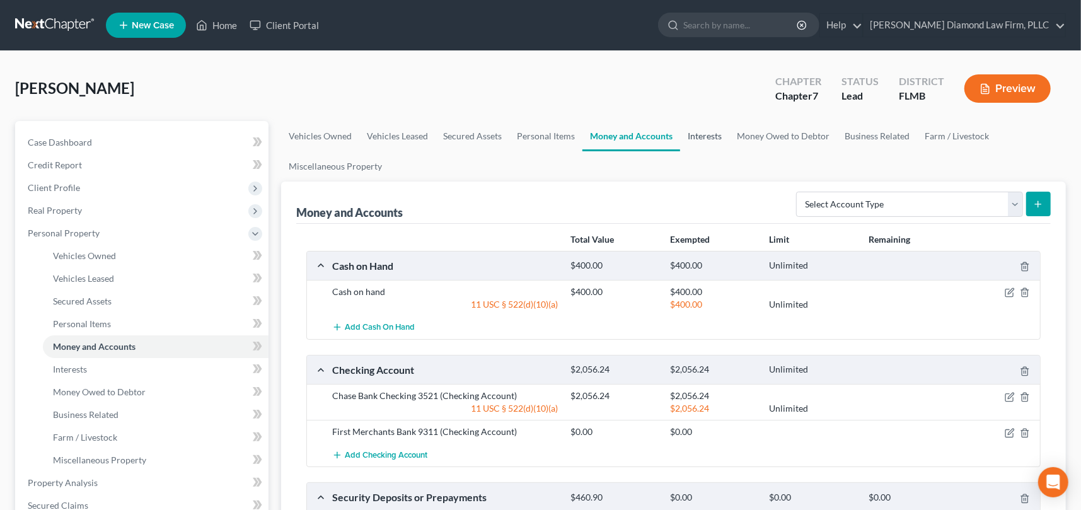
click at [695, 132] on link "Interests" at bounding box center [704, 136] width 49 height 30
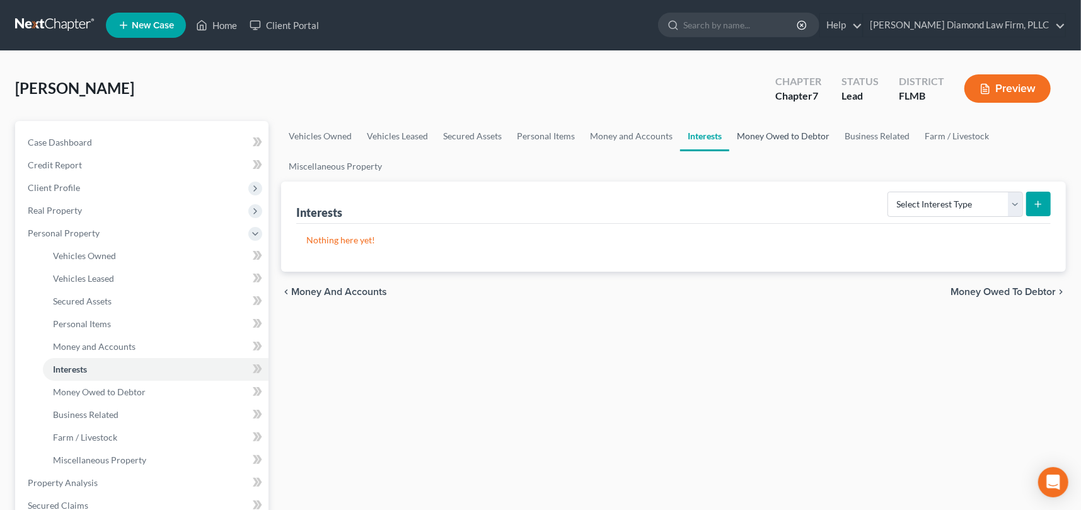
click at [779, 134] on link "Money Owed to Debtor" at bounding box center [783, 136] width 108 height 30
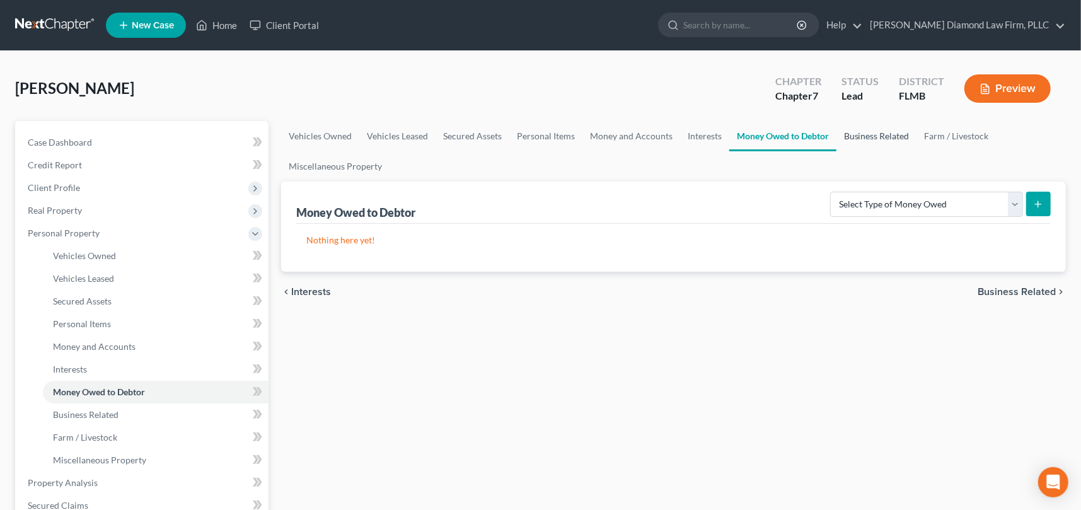
click at [875, 135] on link "Business Related" at bounding box center [876, 136] width 81 height 30
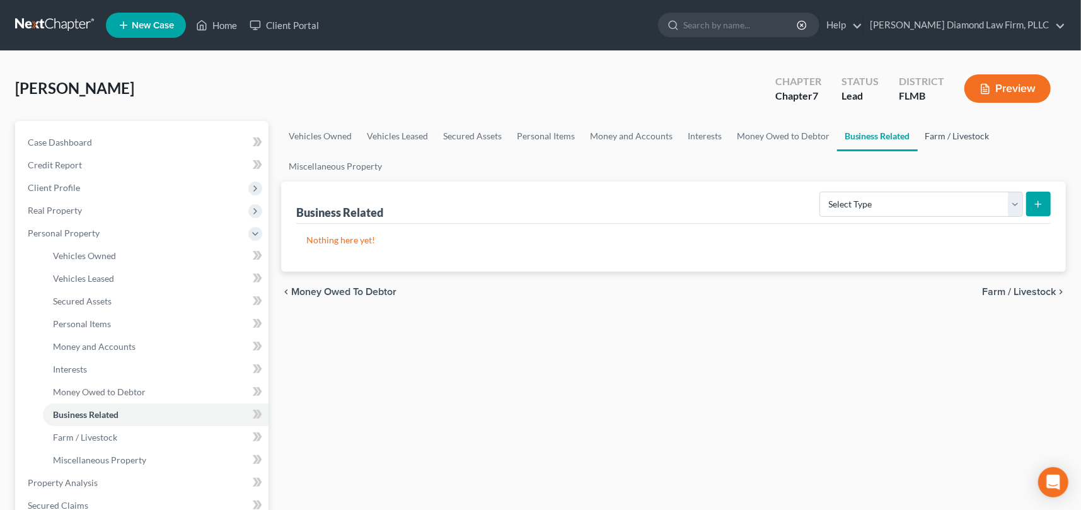
click at [961, 133] on link "Farm / Livestock" at bounding box center [956, 136] width 79 height 30
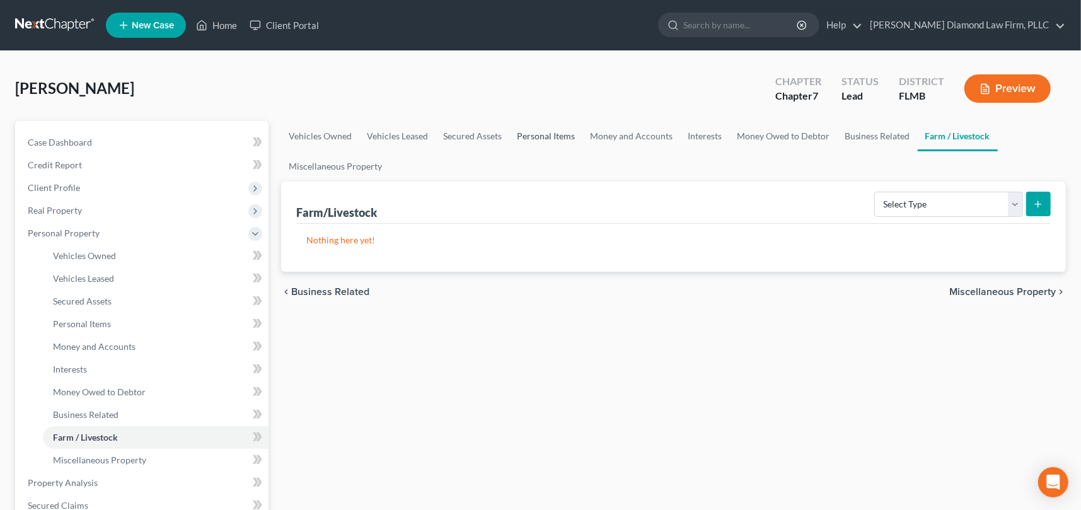
click at [545, 137] on link "Personal Items" at bounding box center [545, 136] width 73 height 30
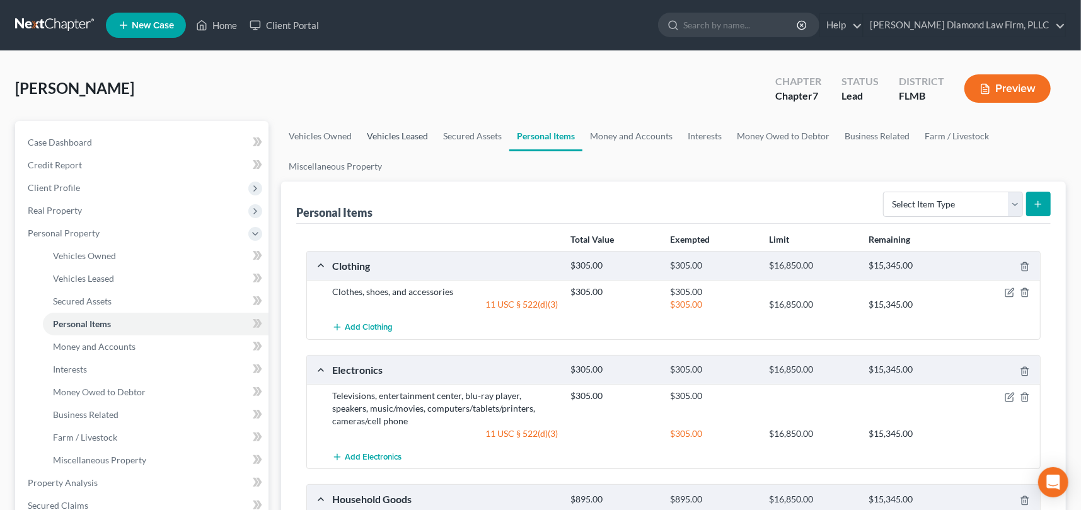
click at [403, 134] on link "Vehicles Leased" at bounding box center [397, 136] width 76 height 30
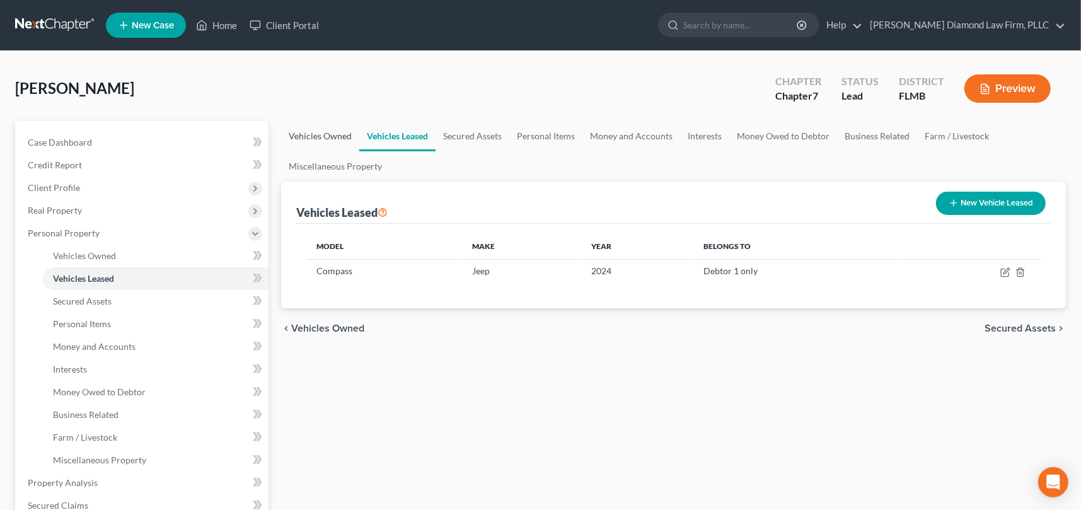
click at [327, 134] on link "Vehicles Owned" at bounding box center [320, 136] width 78 height 30
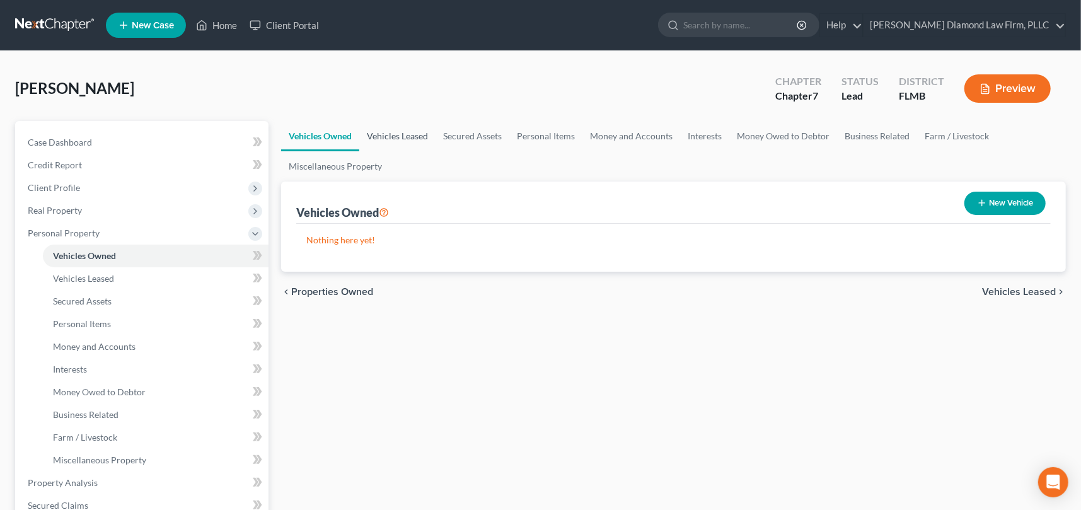
click at [401, 132] on link "Vehicles Leased" at bounding box center [397, 136] width 76 height 30
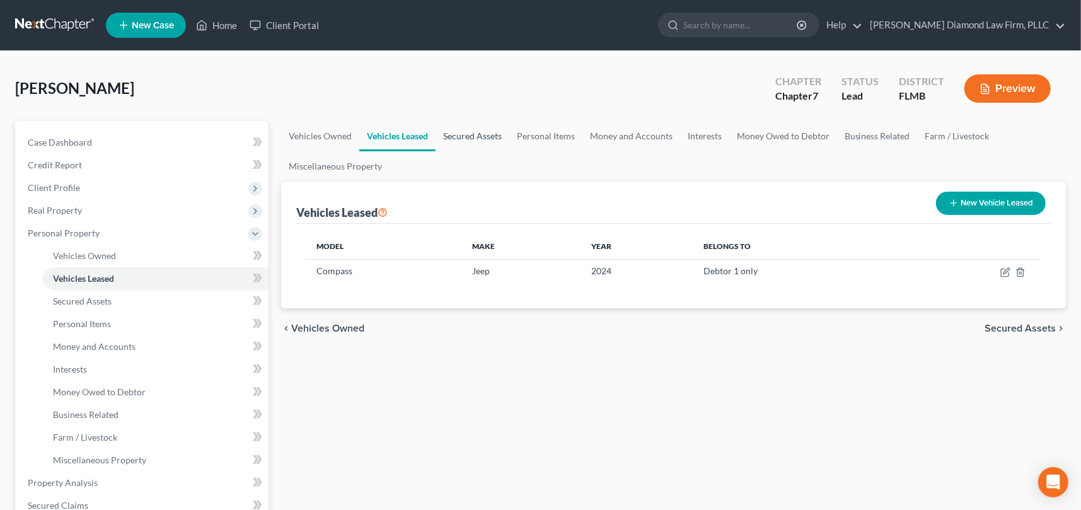
click at [476, 134] on link "Secured Assets" at bounding box center [472, 136] width 74 height 30
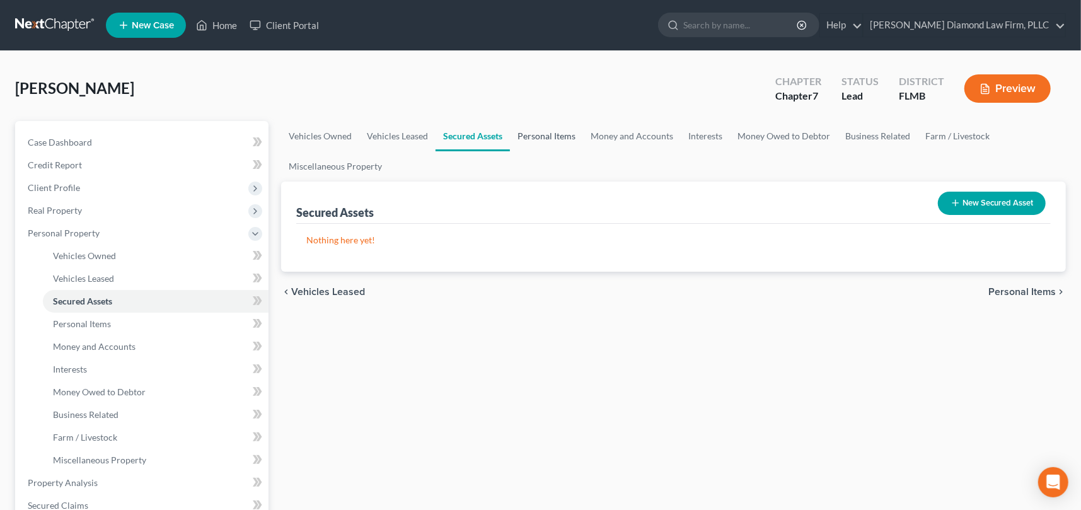
click at [528, 135] on link "Personal Items" at bounding box center [546, 136] width 73 height 30
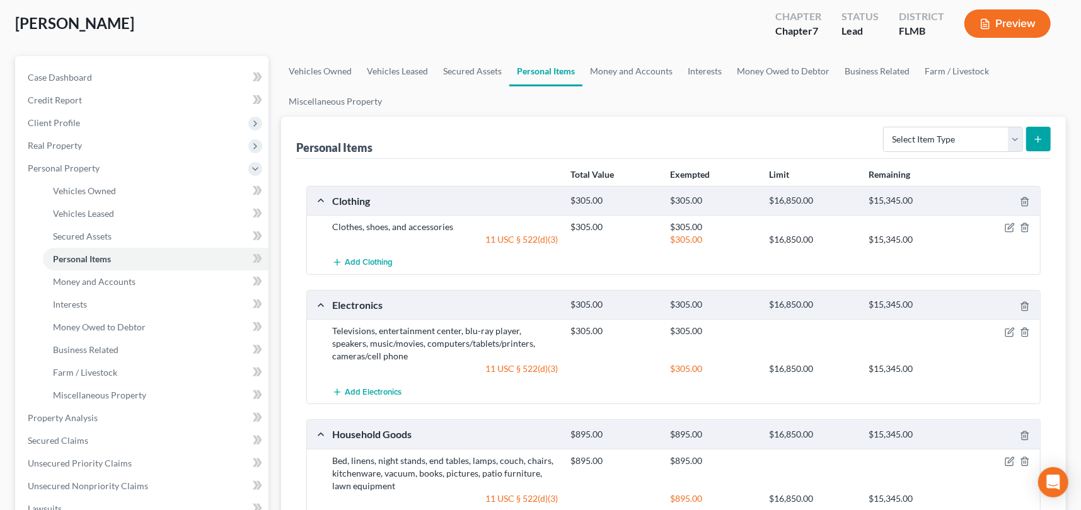
scroll to position [63, 0]
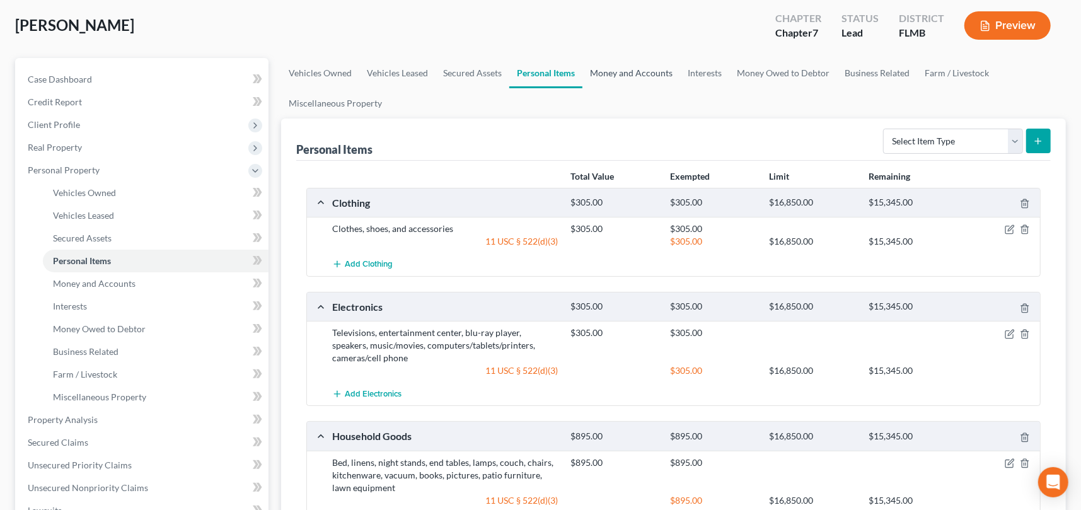
click at [628, 72] on link "Money and Accounts" at bounding box center [631, 73] width 98 height 30
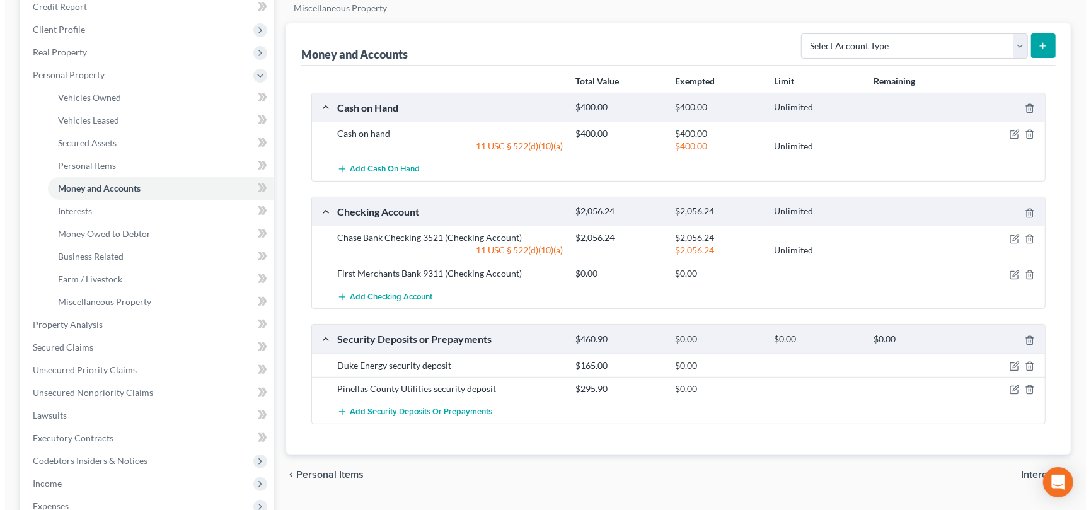
scroll to position [189, 0]
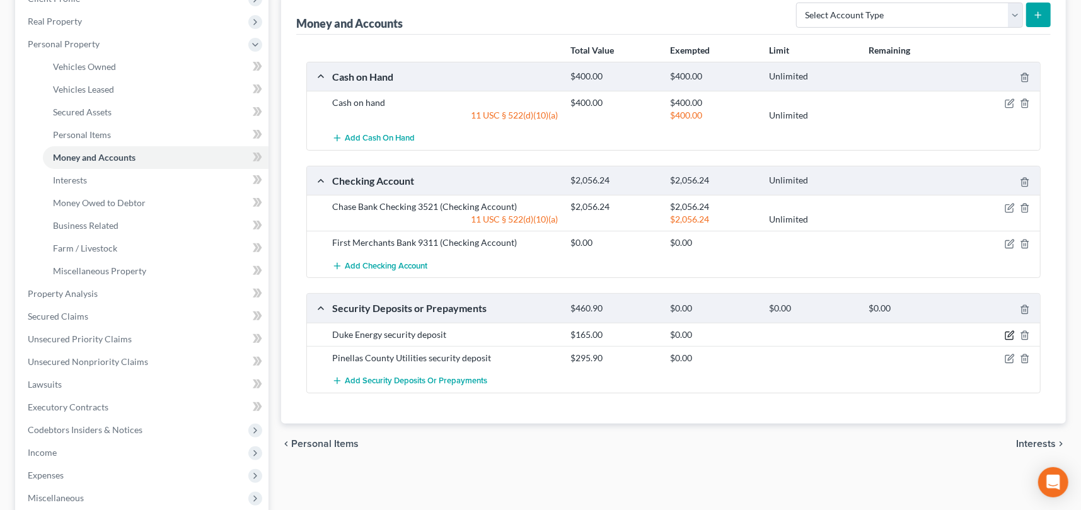
click at [1007, 335] on icon "button" at bounding box center [1009, 335] width 10 height 10
select select "0"
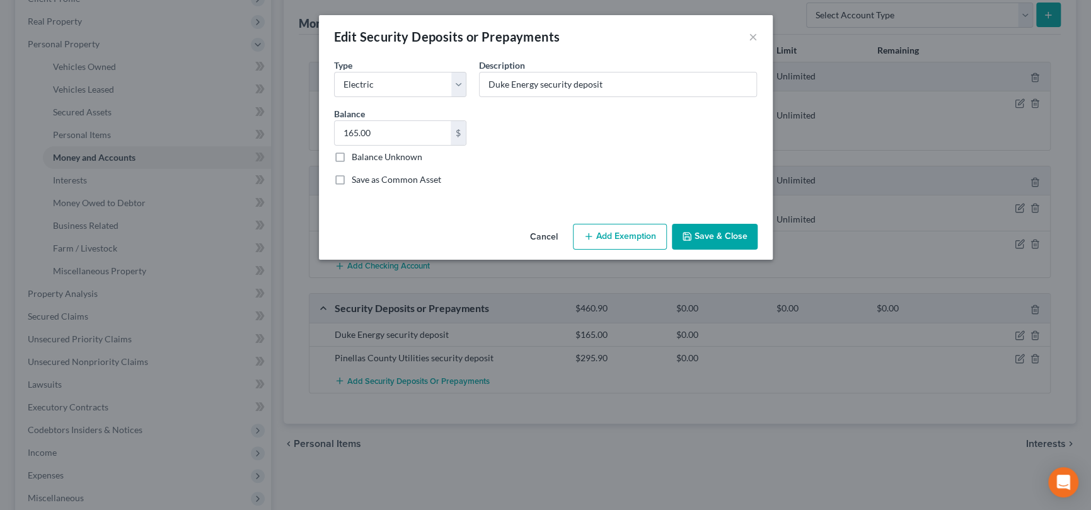
click at [619, 236] on button "Add Exemption" at bounding box center [620, 237] width 94 height 26
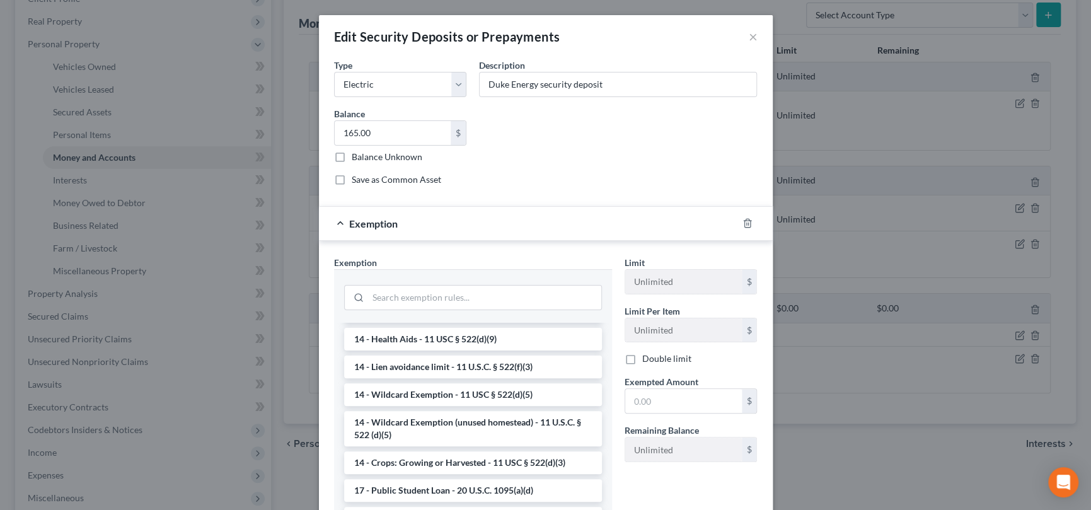
click at [503, 392] on li "14 - Wildcard Exemption - 11 USC § 522(d)(5)" at bounding box center [473, 394] width 258 height 23
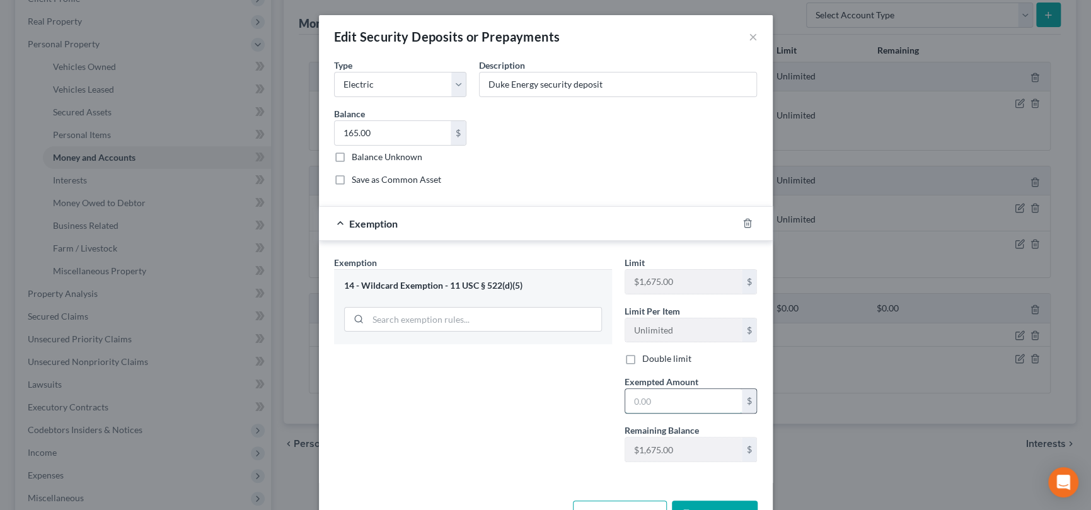
click at [638, 398] on input "text" at bounding box center [683, 401] width 117 height 24
type input "165"
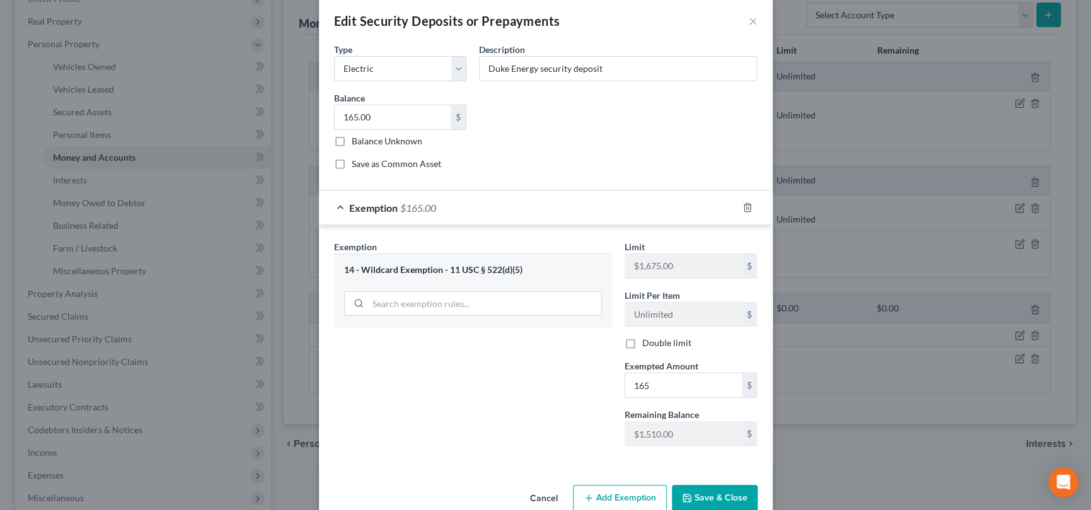
click at [716, 493] on button "Save & Close" at bounding box center [715, 498] width 86 height 26
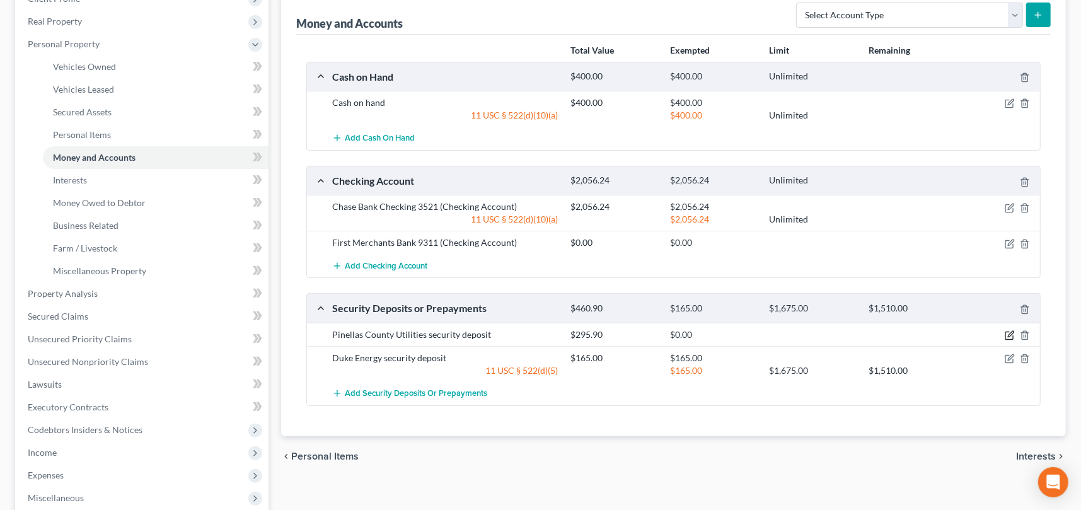
click at [1007, 333] on icon "button" at bounding box center [1009, 335] width 10 height 10
select select "6"
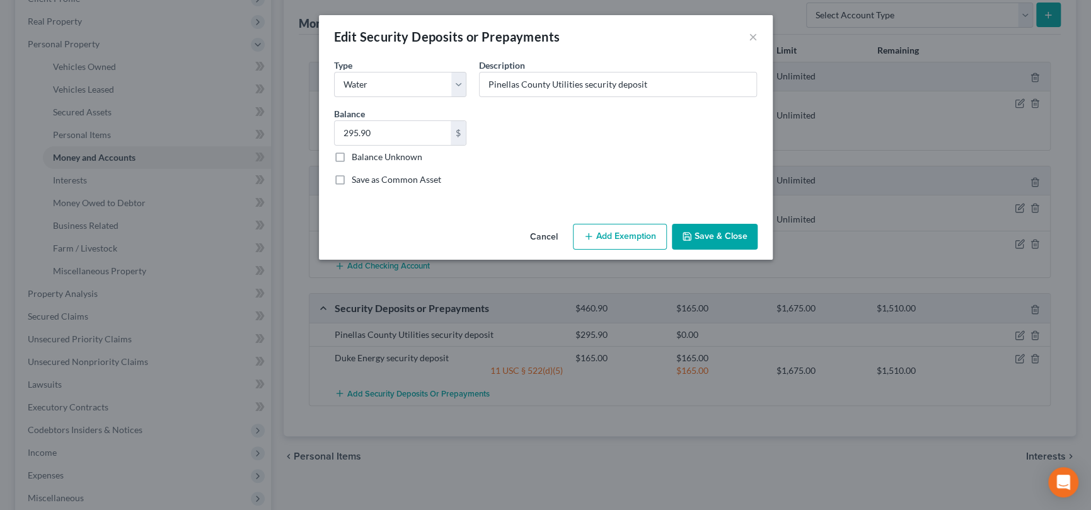
click at [633, 235] on button "Add Exemption" at bounding box center [620, 237] width 94 height 26
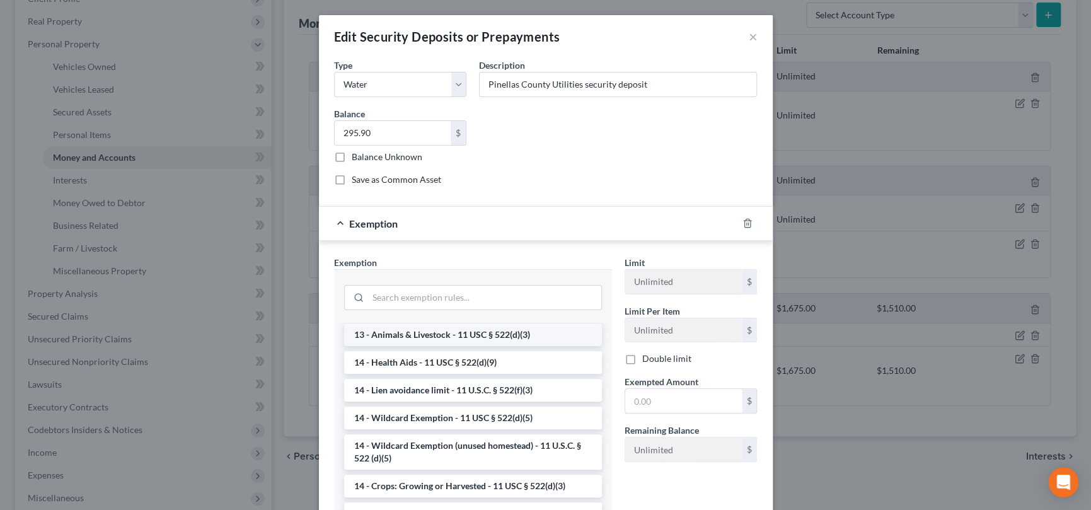
scroll to position [189, 0]
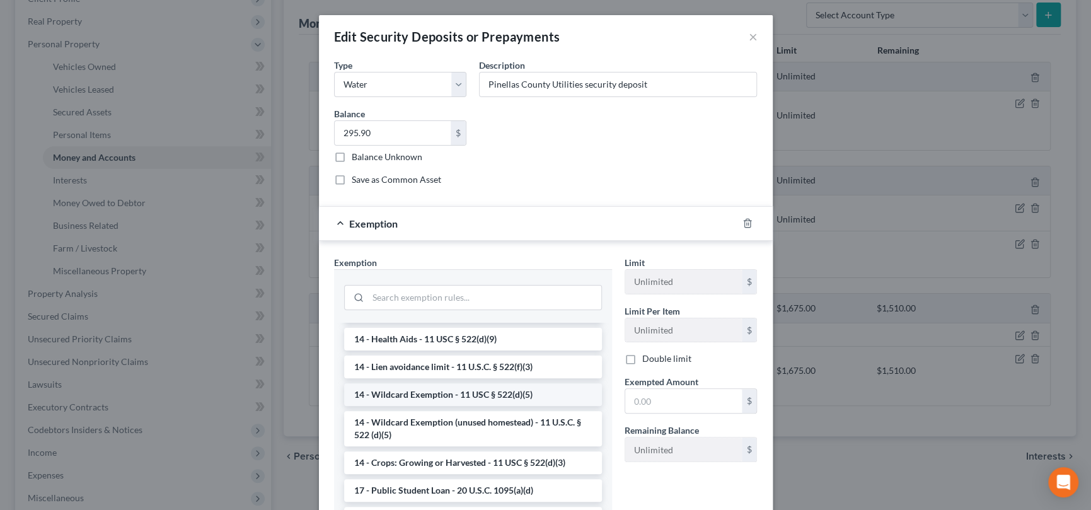
click at [464, 391] on li "14 - Wildcard Exemption - 11 USC § 522(d)(5)" at bounding box center [473, 394] width 258 height 23
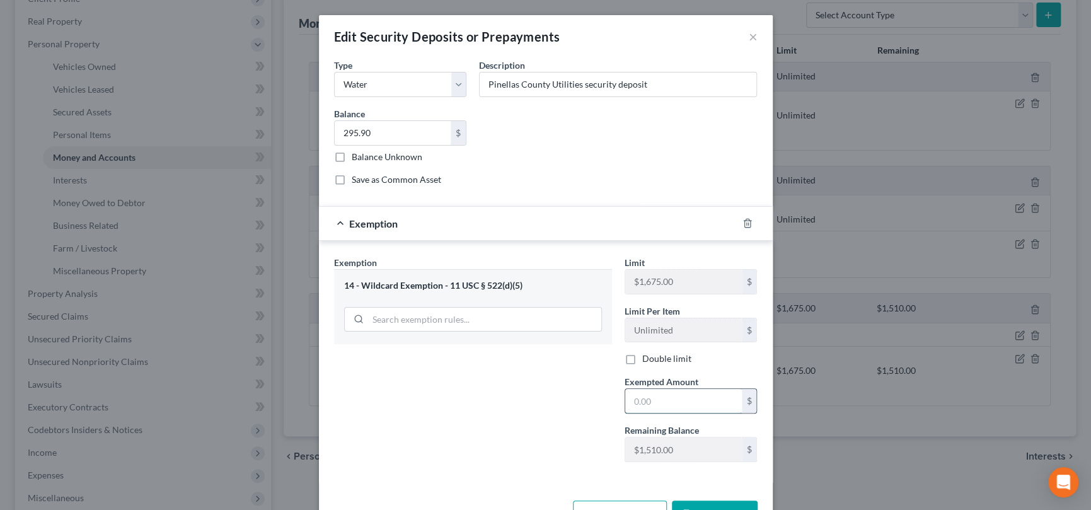
click at [632, 399] on input "text" at bounding box center [683, 401] width 117 height 24
type input "295.90"
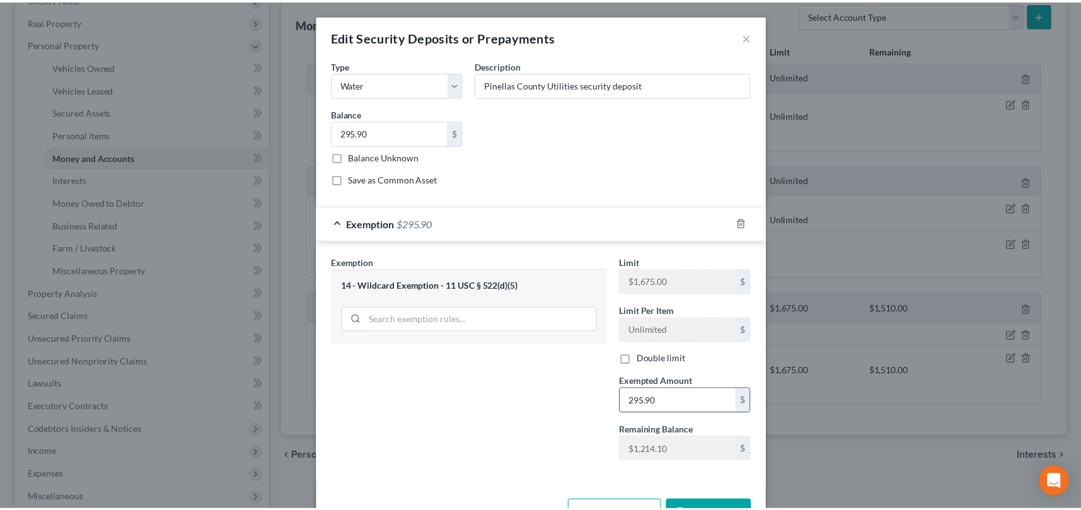
scroll to position [16, 0]
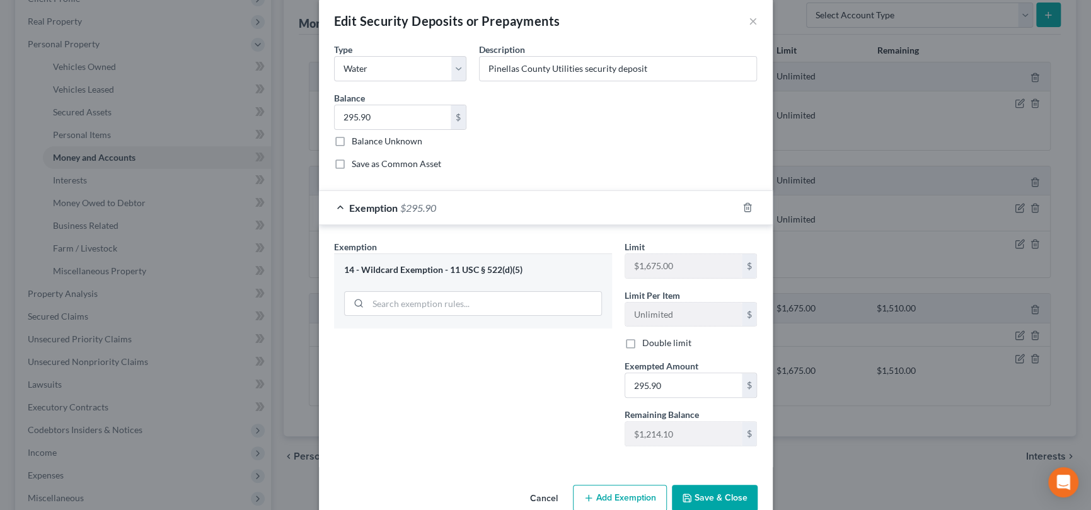
click at [699, 498] on button "Save & Close" at bounding box center [715, 498] width 86 height 26
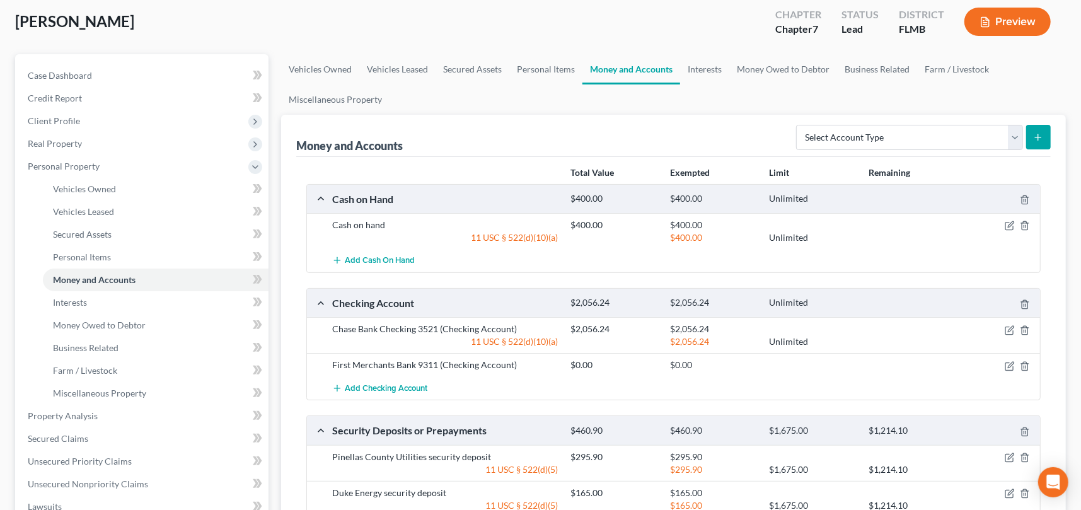
scroll to position [63, 0]
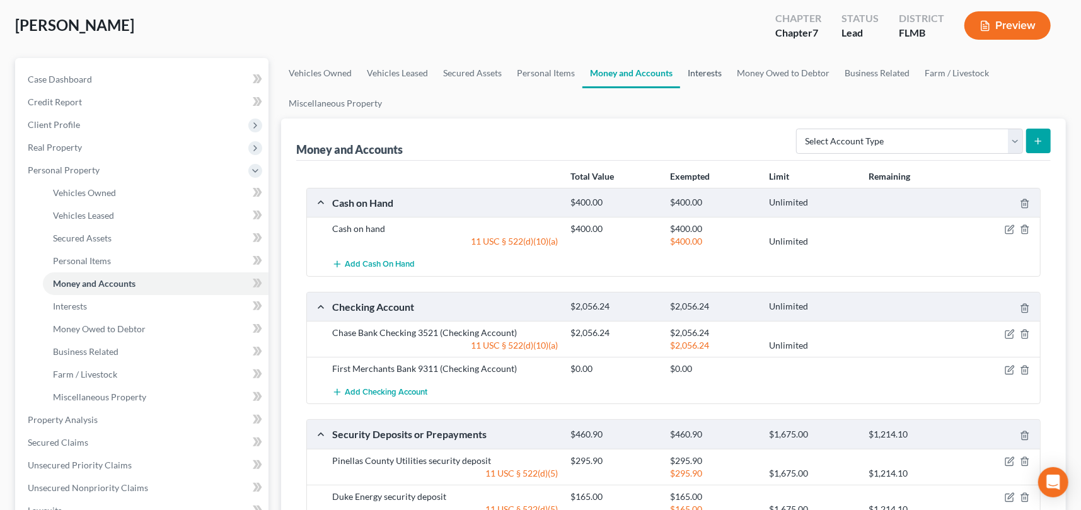
click at [699, 69] on link "Interests" at bounding box center [704, 73] width 49 height 30
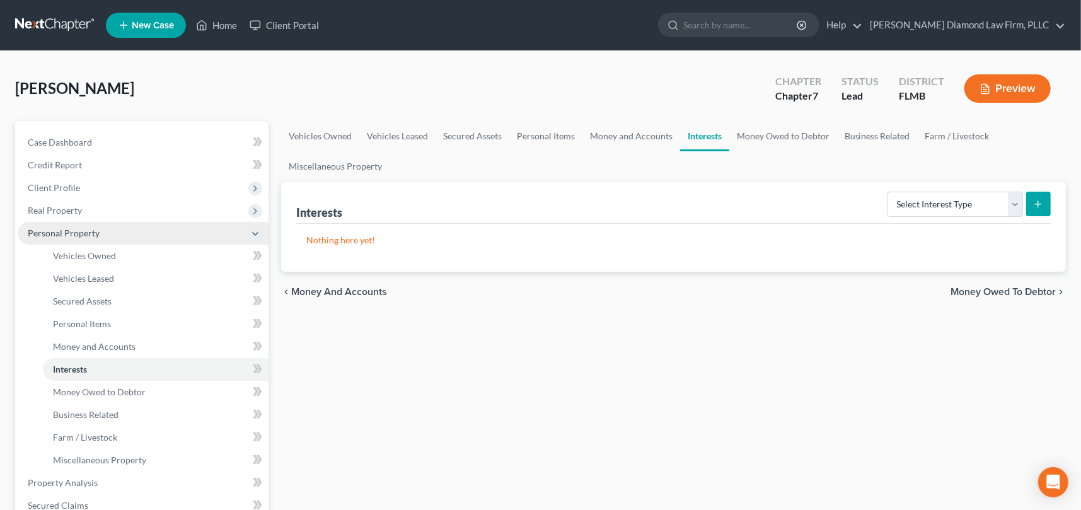
click at [260, 232] on icon at bounding box center [255, 234] width 14 height 14
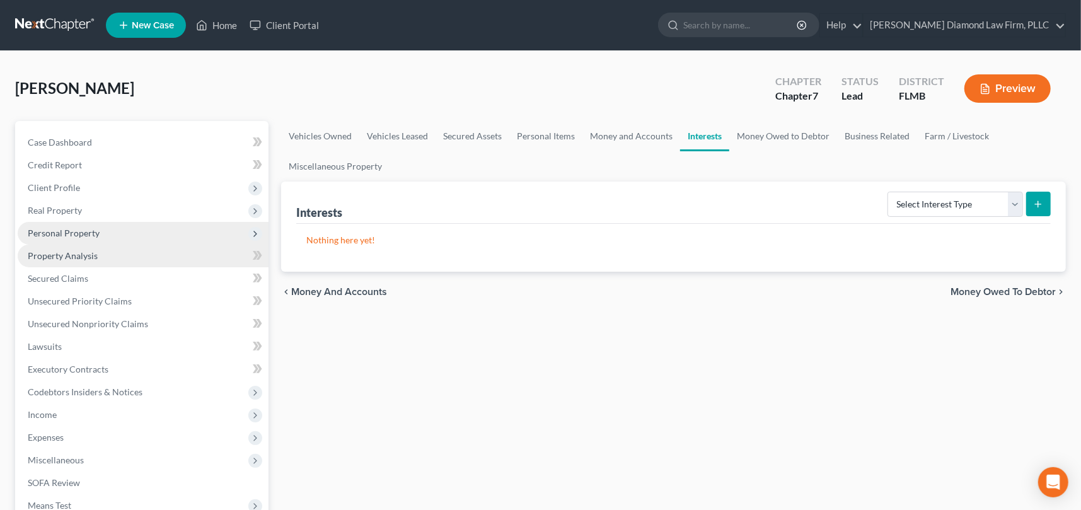
click at [88, 259] on span "Property Analysis" at bounding box center [63, 255] width 70 height 11
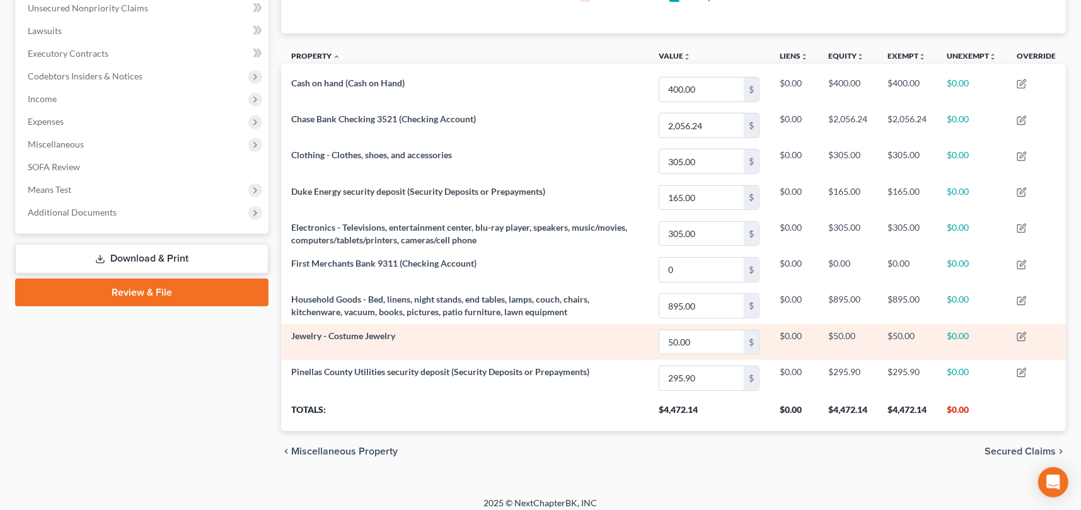
scroll to position [324, 0]
